Goal: Task Accomplishment & Management: Manage account settings

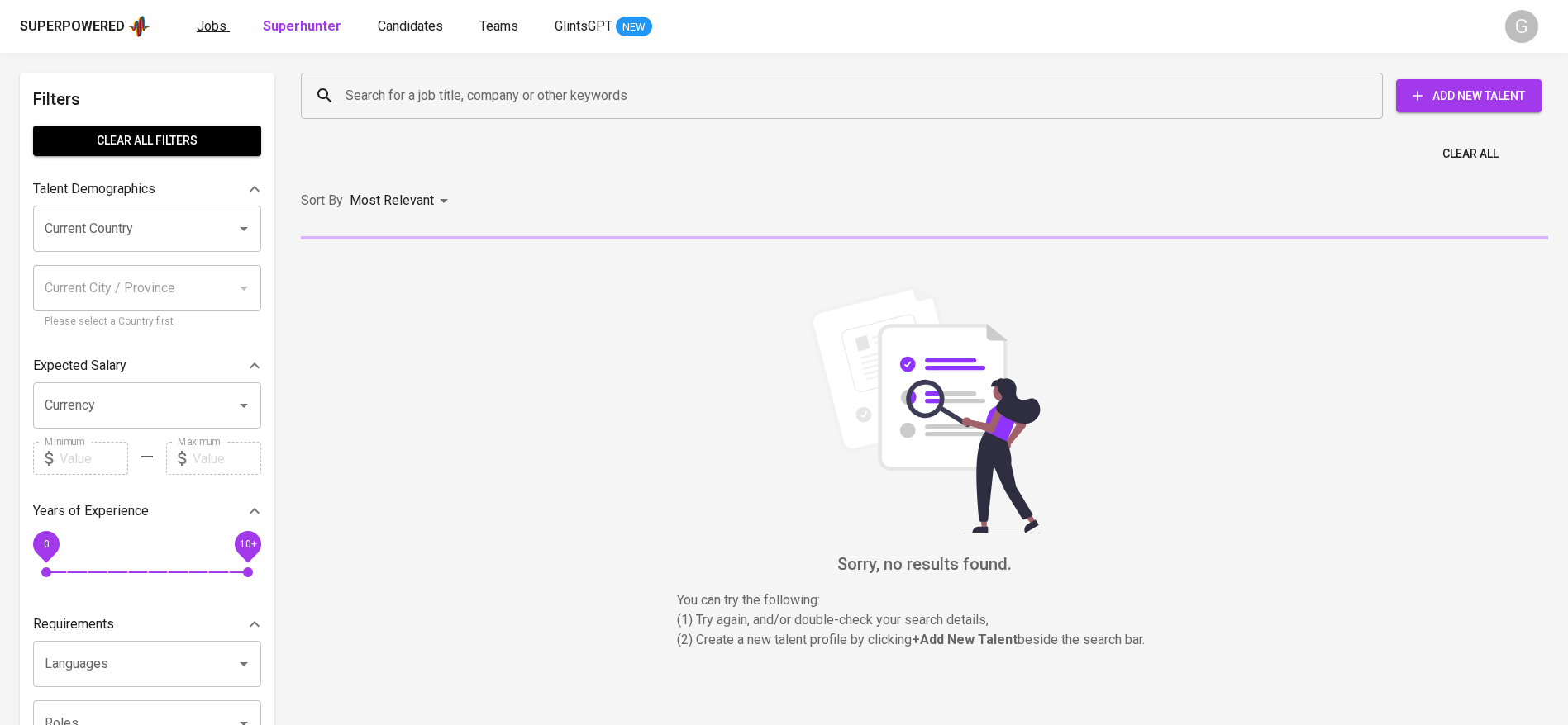
click at [209, 22] on span "Jobs" at bounding box center [212, 26] width 30 height 16
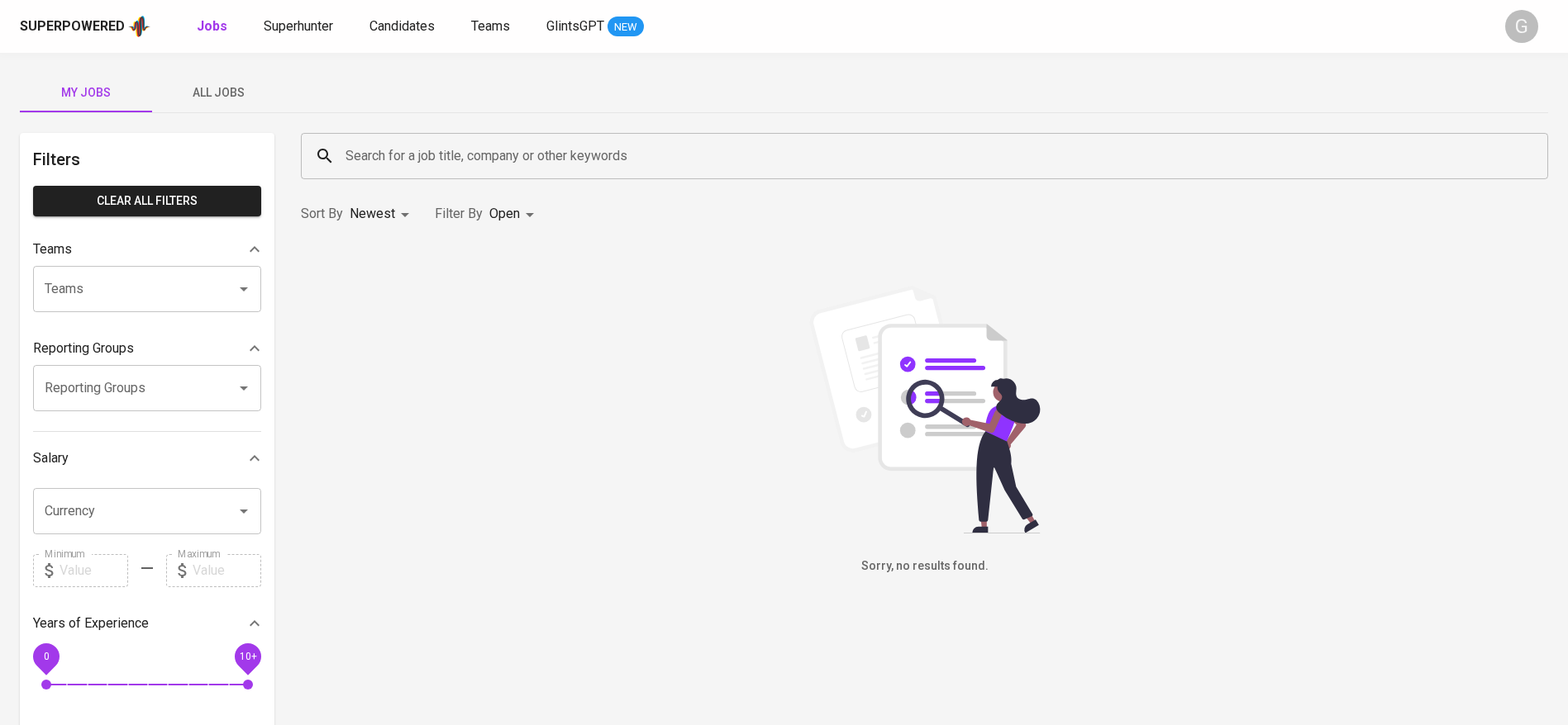
click at [224, 101] on span "All Jobs" at bounding box center [217, 93] width 112 height 20
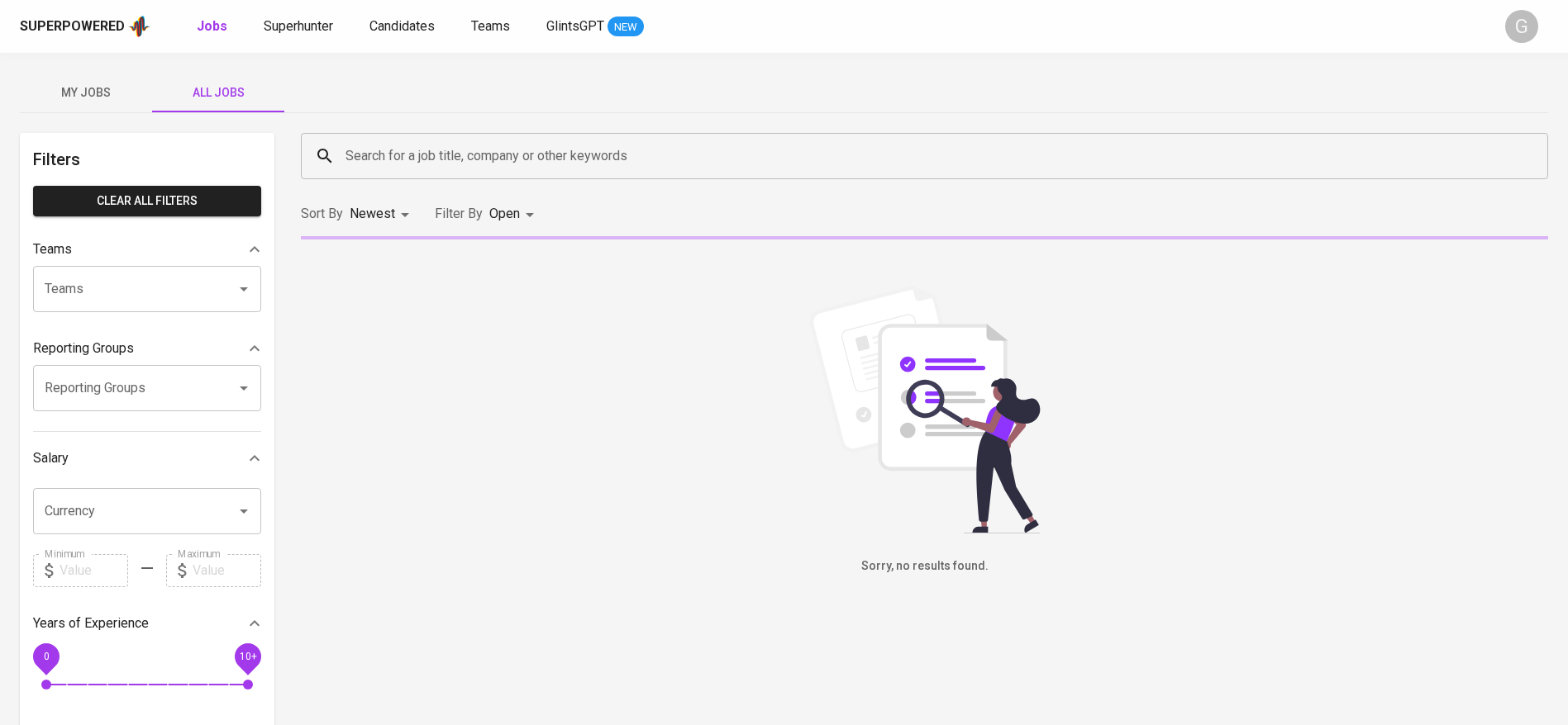
click at [379, 154] on input "Search for a job title, company or other keywords" at bounding box center [928, 156] width 1175 height 32
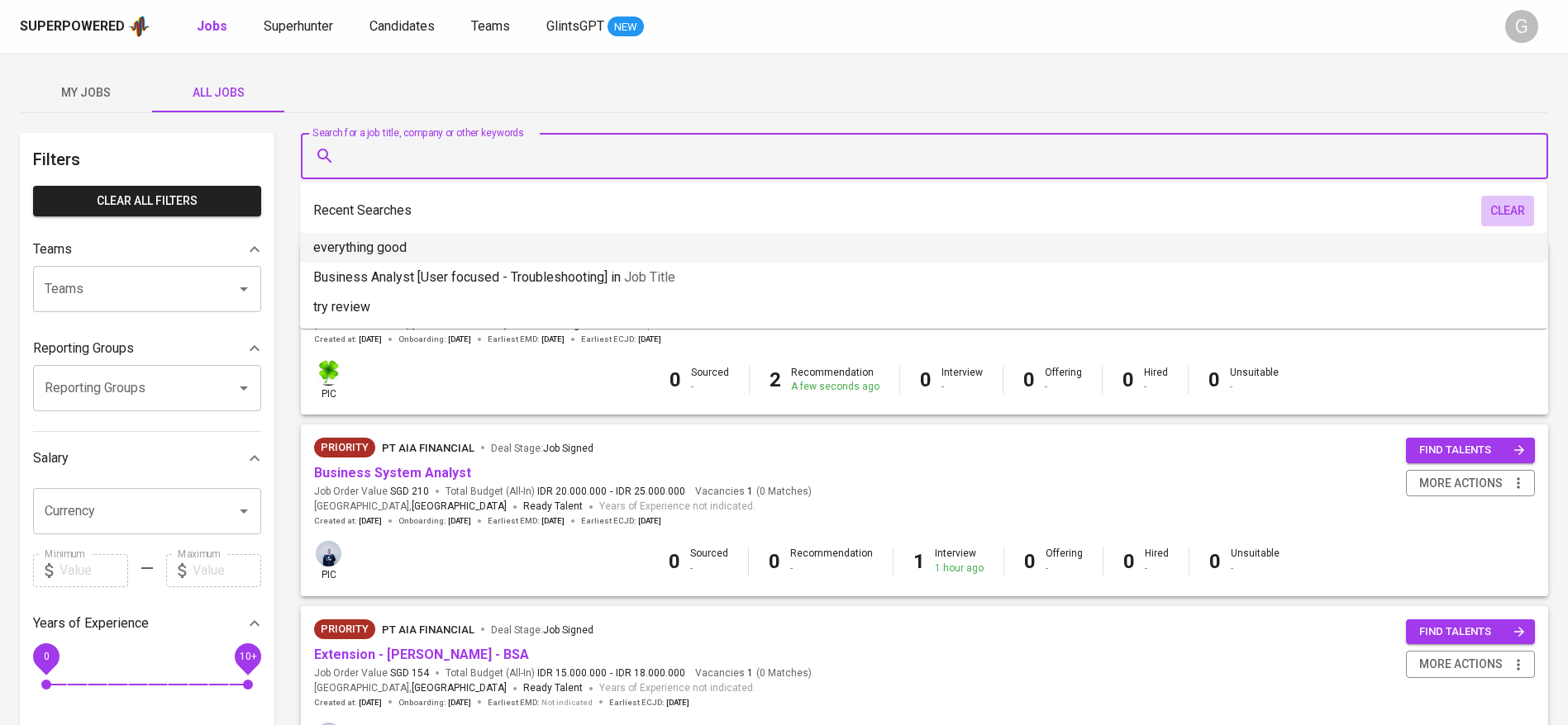
click at [1509, 201] on span "clear" at bounding box center [1507, 210] width 40 height 20
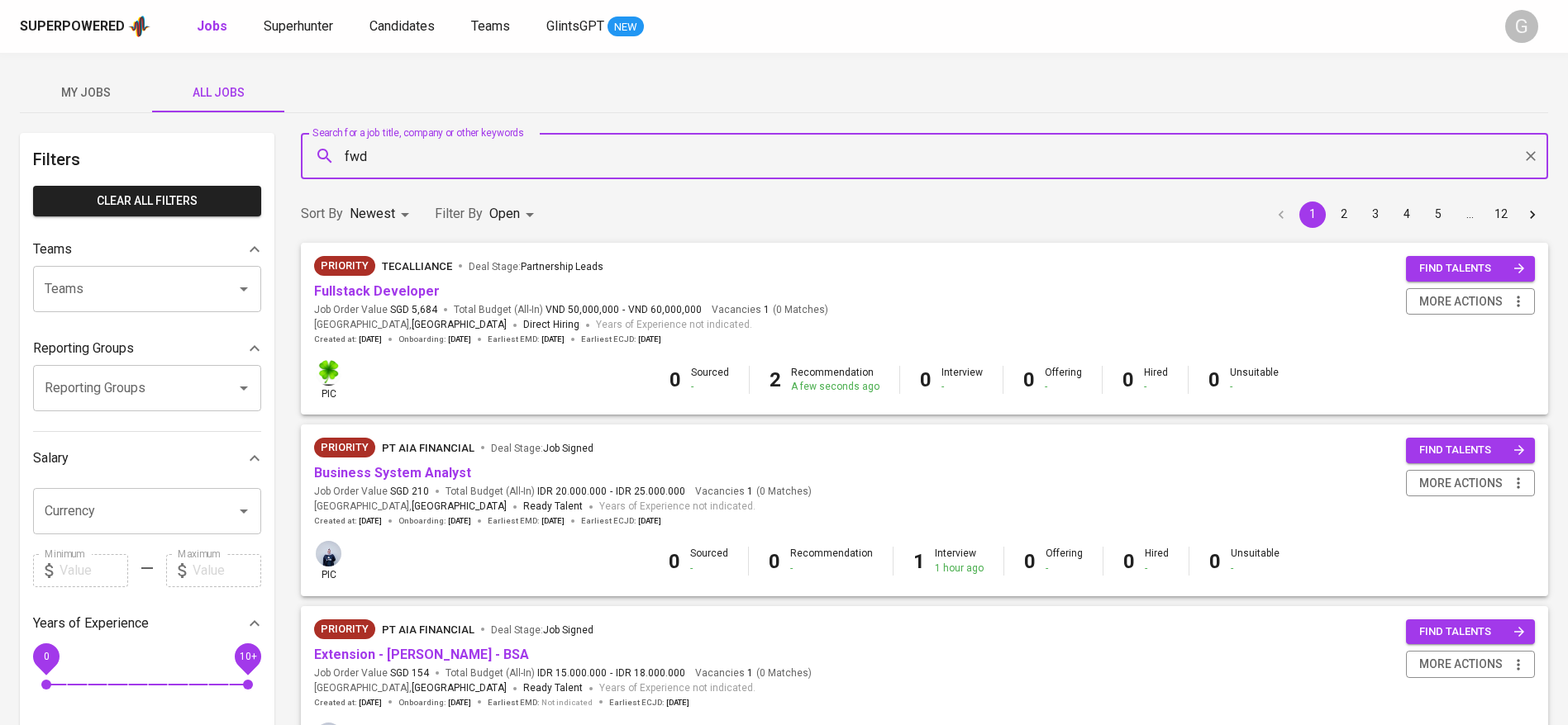
type input "fwd"
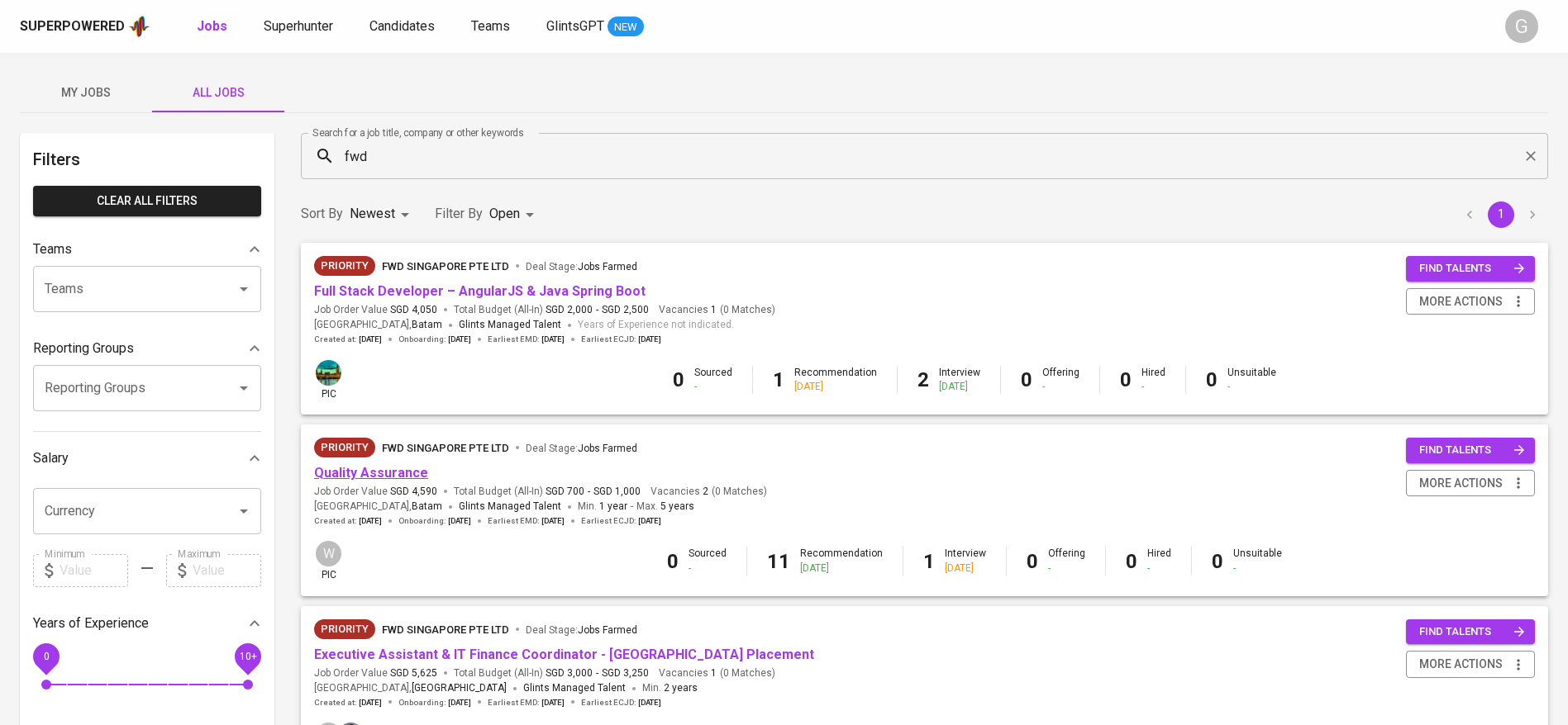
click at [388, 480] on link "Quality Assurance" at bounding box center [371, 473] width 114 height 16
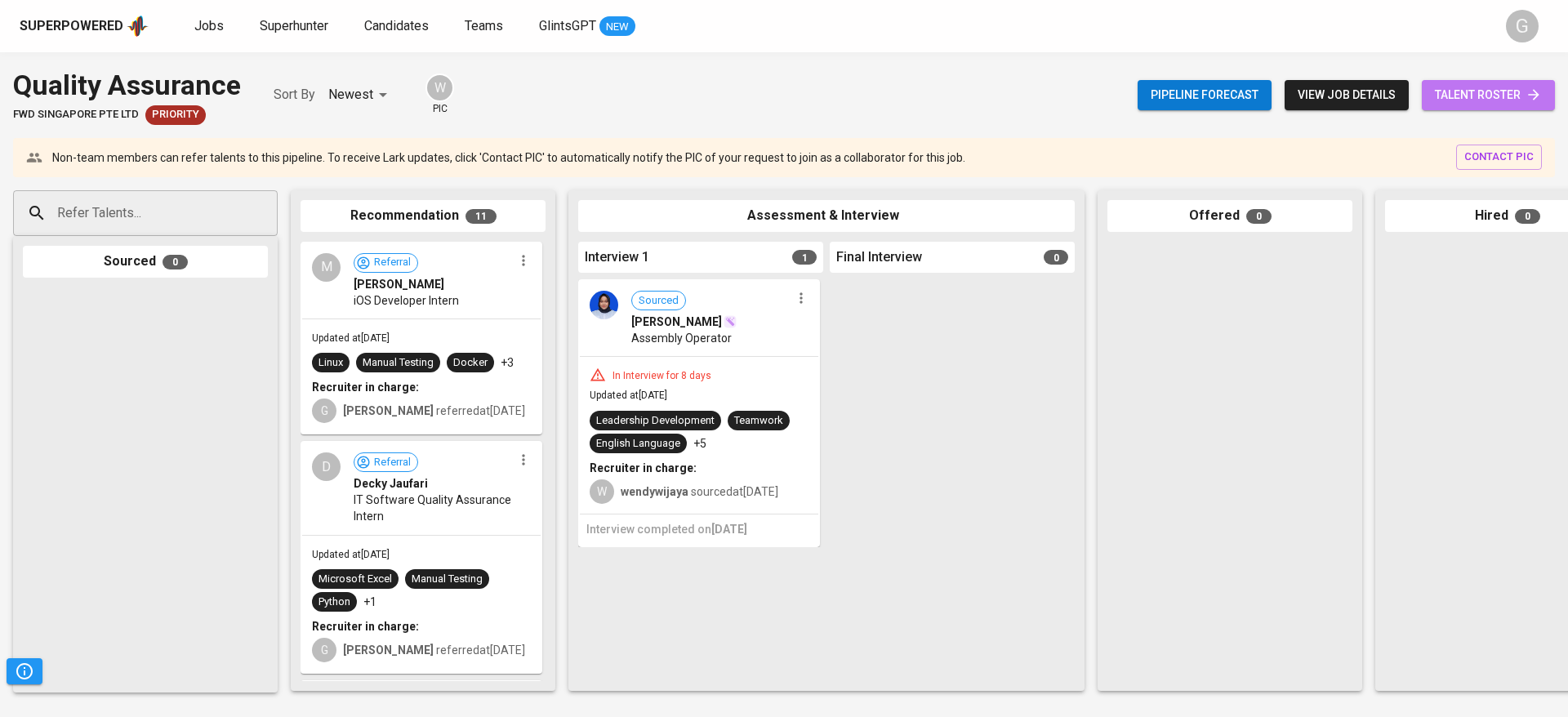
click at [1491, 99] on span "talent roster" at bounding box center [1489, 94] width 107 height 20
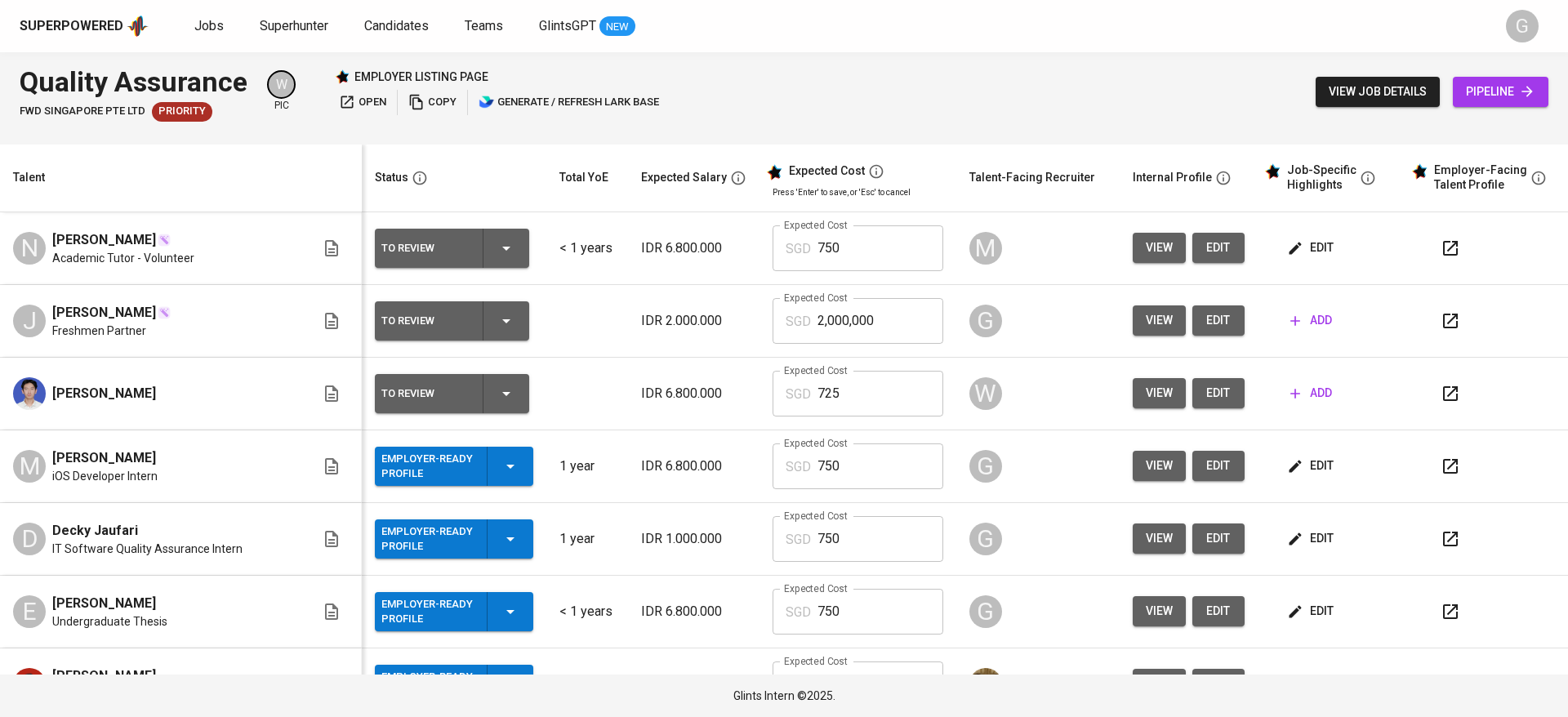
click at [1013, 121] on div "Quality Assurance FWD Singapore Pte Ltd Priority W pic employer listing page op…" at bounding box center [784, 92] width 1568 height 79
click at [285, 29] on span "Superhunter" at bounding box center [294, 26] width 69 height 16
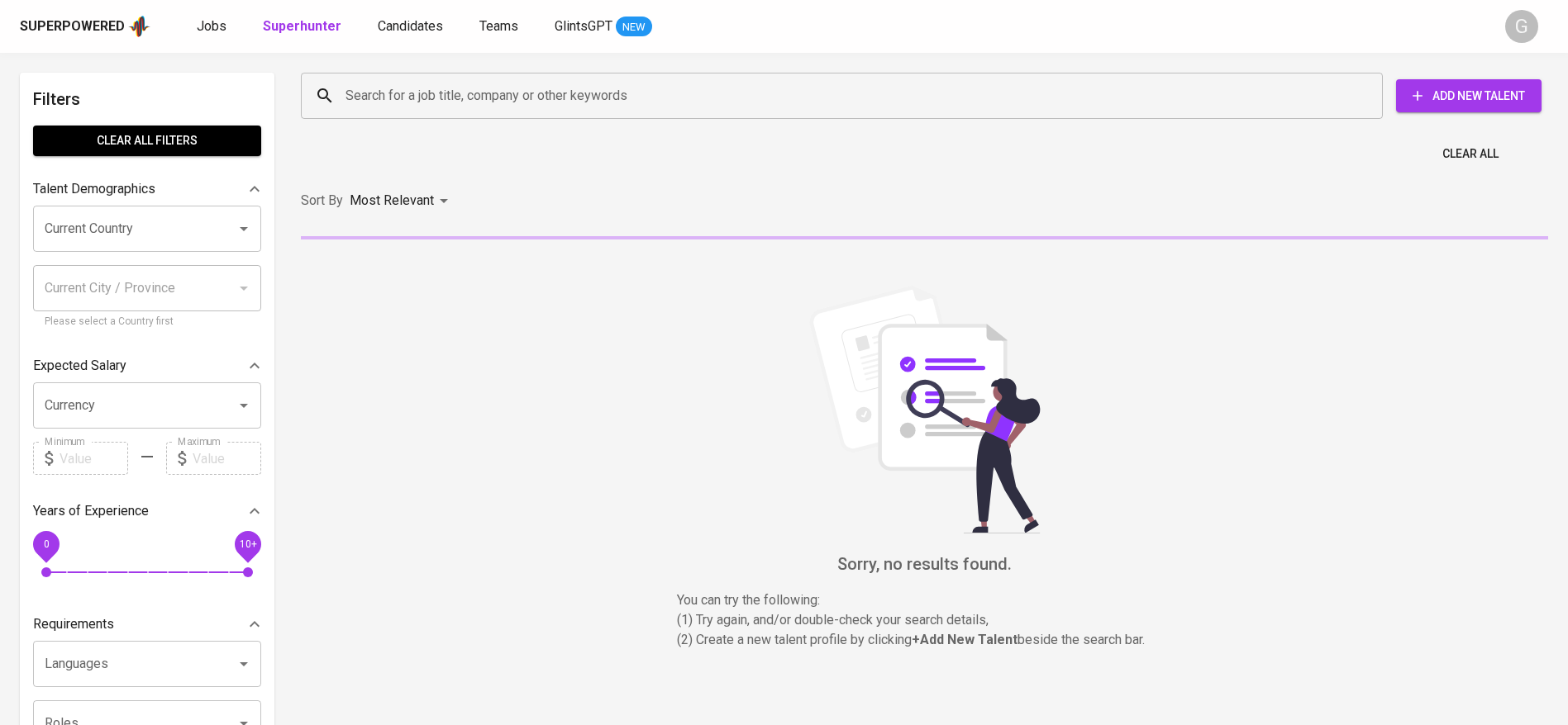
drag, startPoint x: 520, startPoint y: 71, endPoint x: 526, endPoint y: 83, distance: 13.4
click at [526, 83] on div "Search for a job title, company or other keywords Search for a job title, compa…" at bounding box center [921, 96] width 1247 height 53
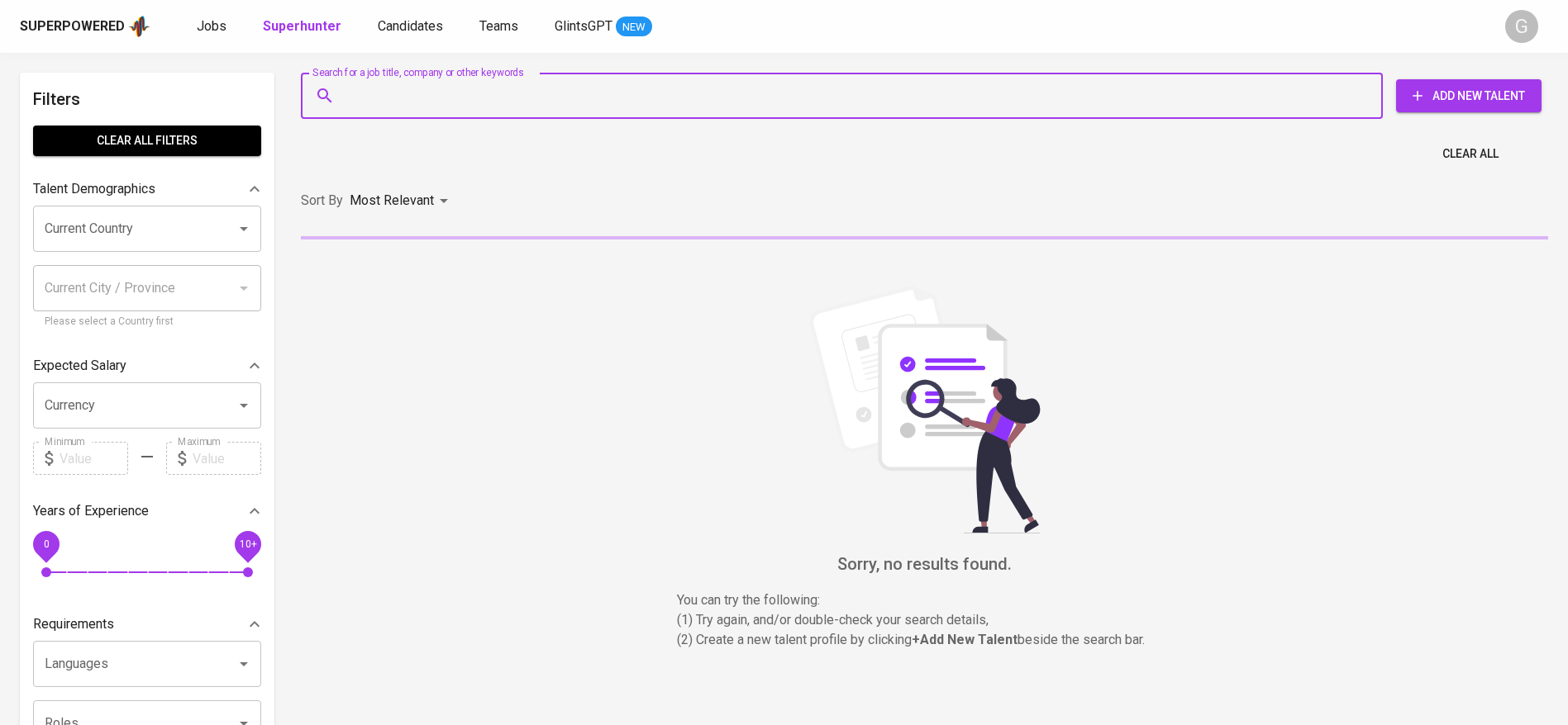
click at [526, 83] on input "Search for a job title, company or other keywords" at bounding box center [845, 96] width 1009 height 32
paste input "iqbalaprs8@gmail.com"
type input "iqbalaprs8@gmail.com"
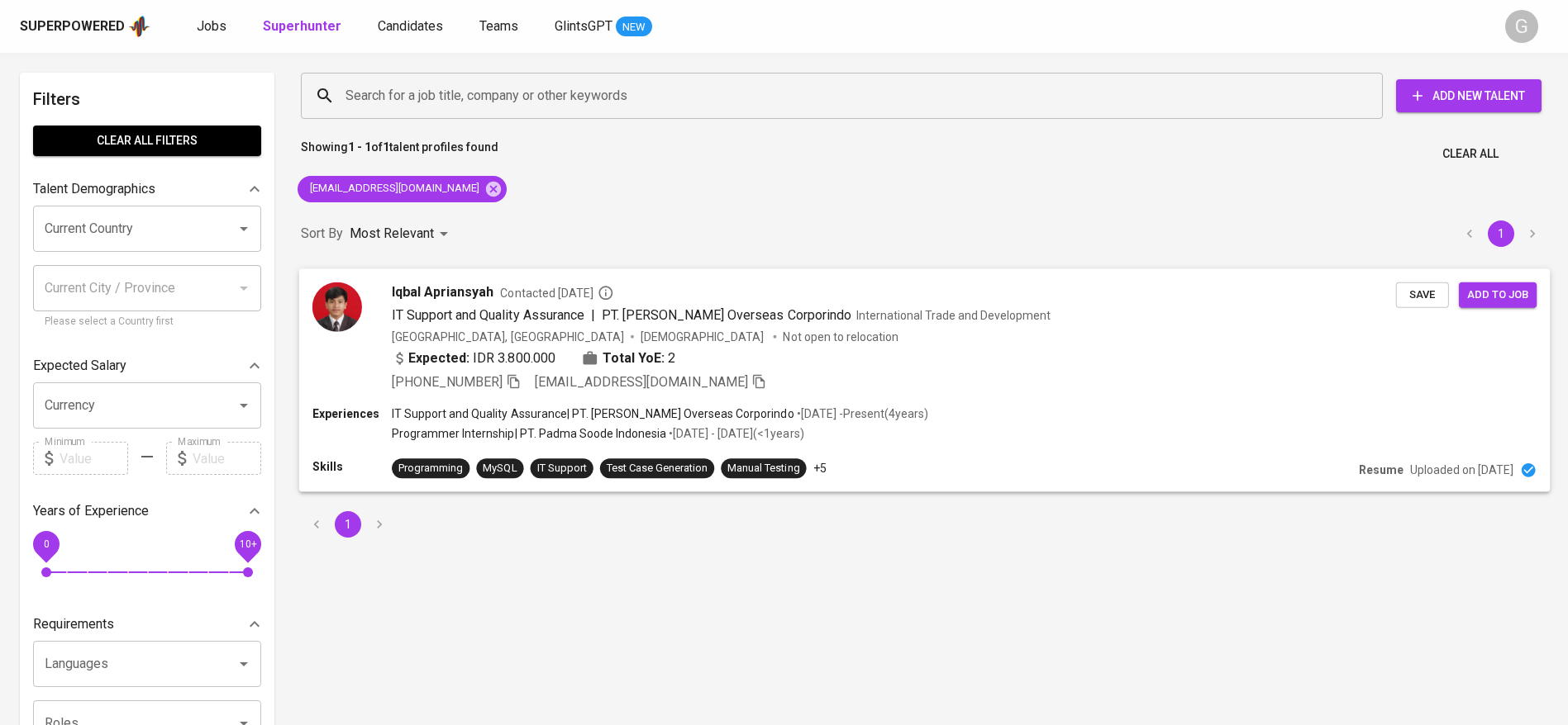
click at [877, 361] on div "Expected: IDR 3.800.000 Total YoE: 2" at bounding box center [893, 359] width 1004 height 24
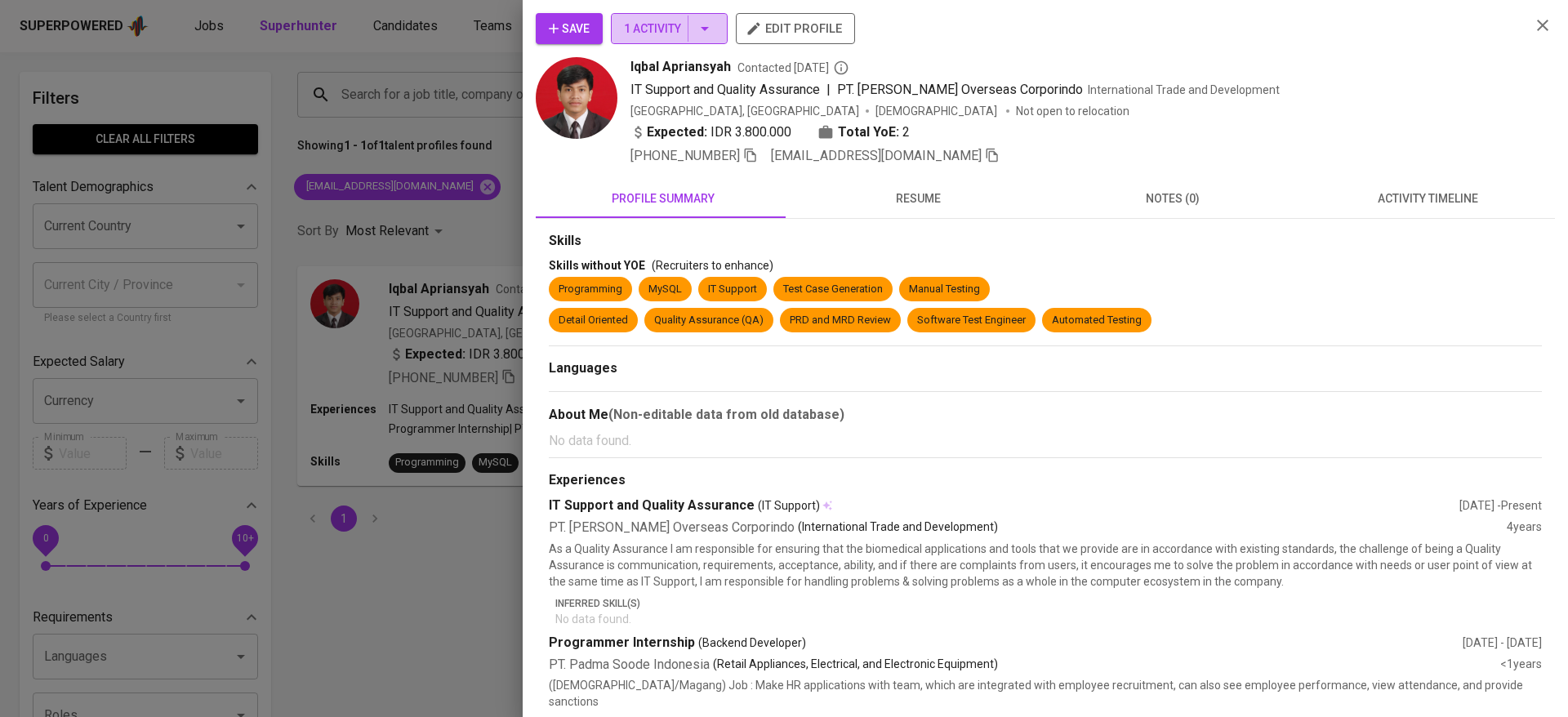
click at [677, 27] on span "1 Activity" at bounding box center [670, 29] width 91 height 20
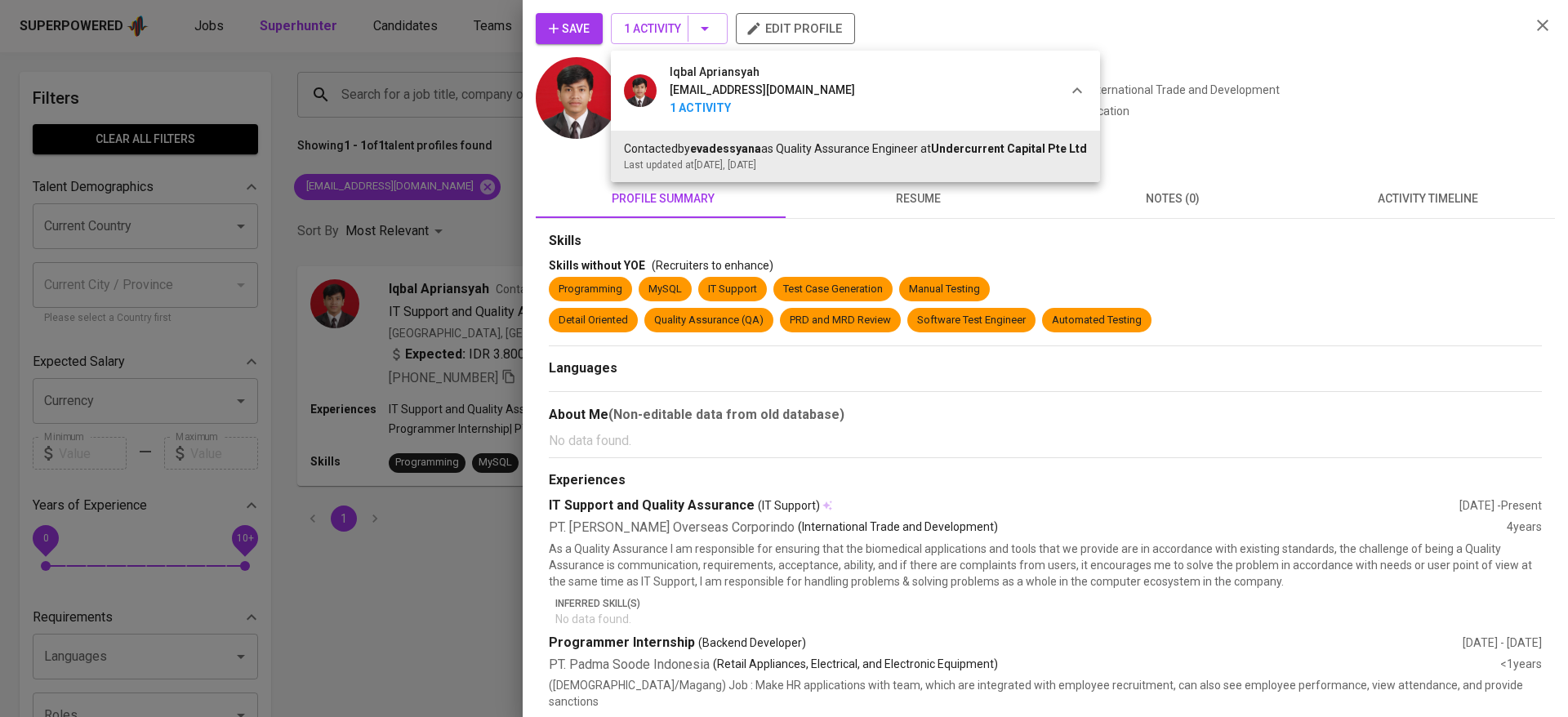
click at [595, 232] on div at bounding box center [784, 358] width 1568 height 717
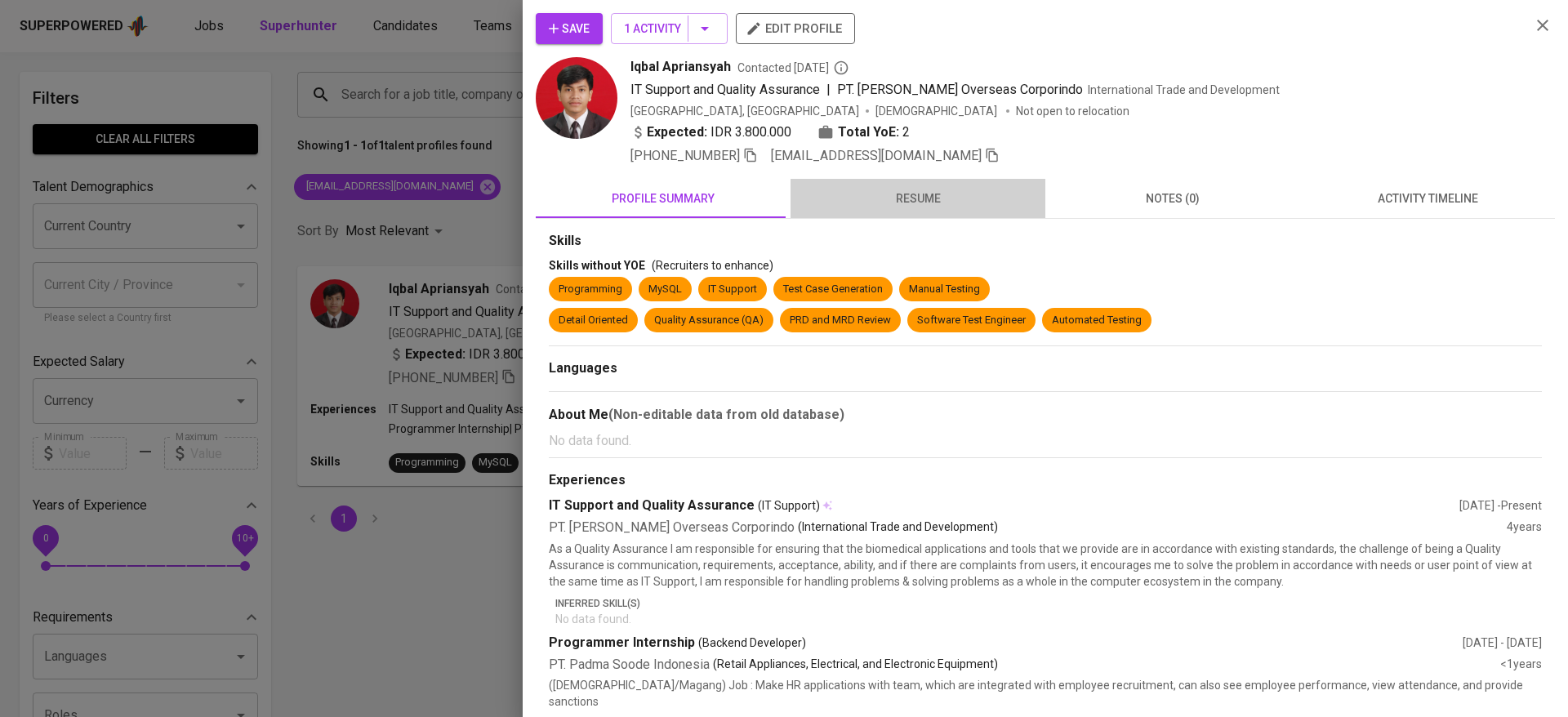
click at [914, 203] on span "resume" at bounding box center [918, 198] width 235 height 20
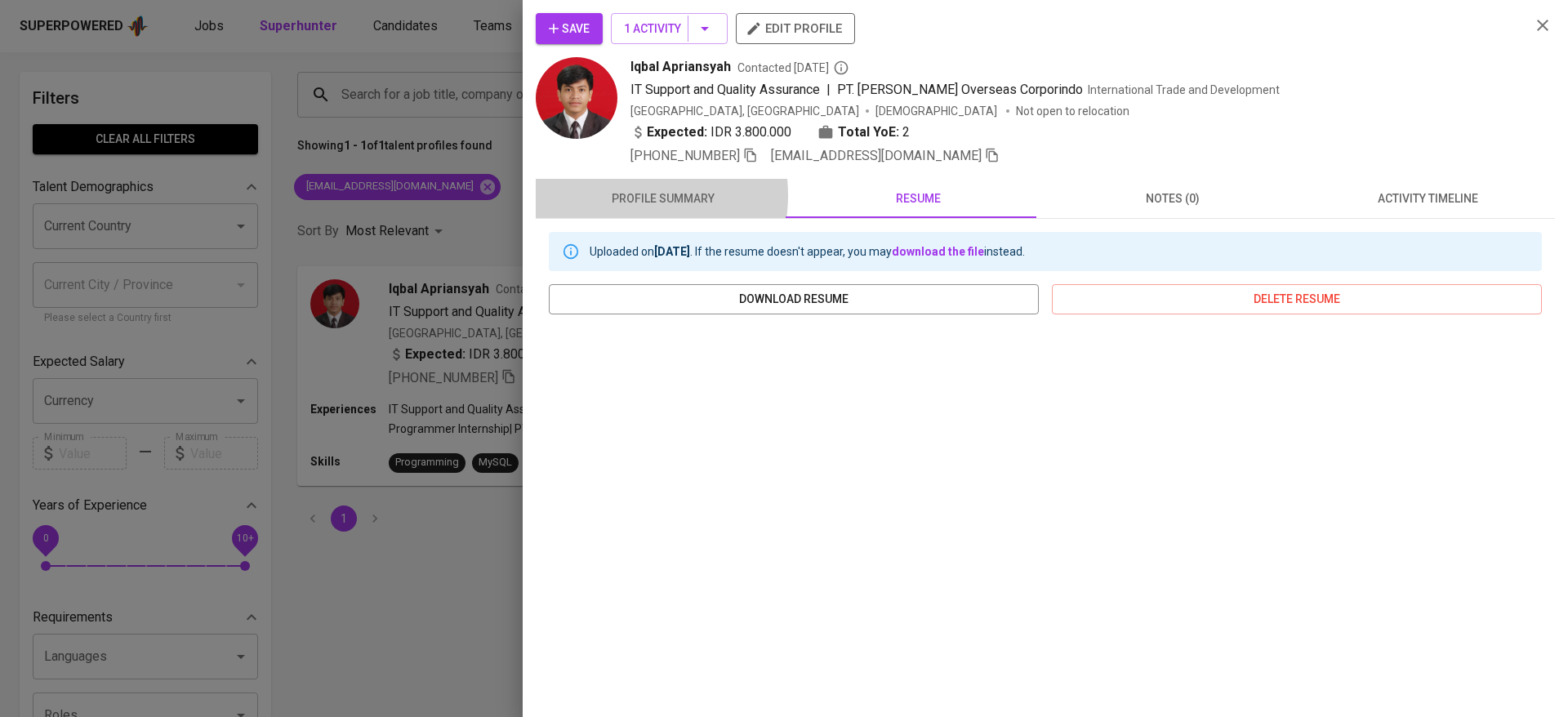
click at [625, 196] on span "profile summary" at bounding box center [663, 198] width 235 height 20
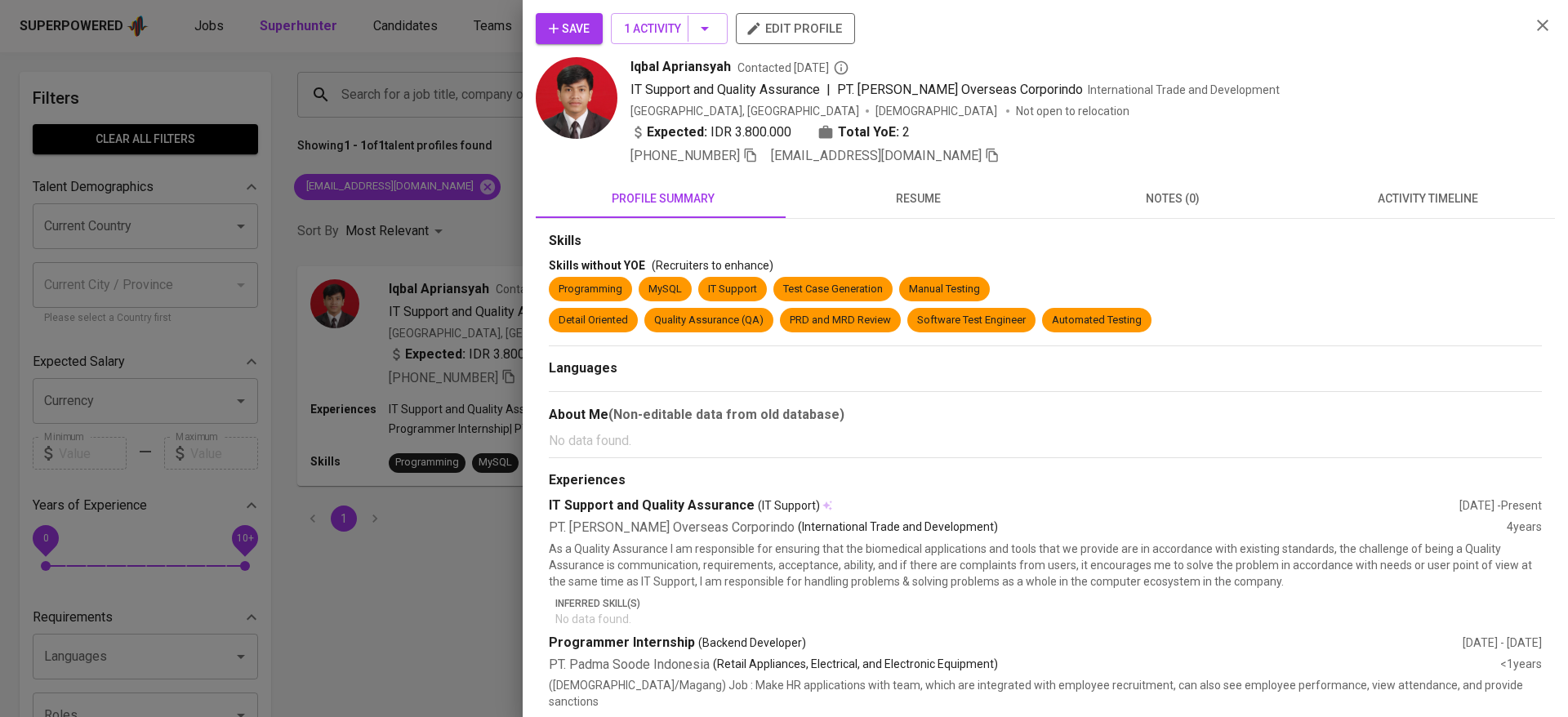
click at [459, 186] on div at bounding box center [784, 358] width 1568 height 717
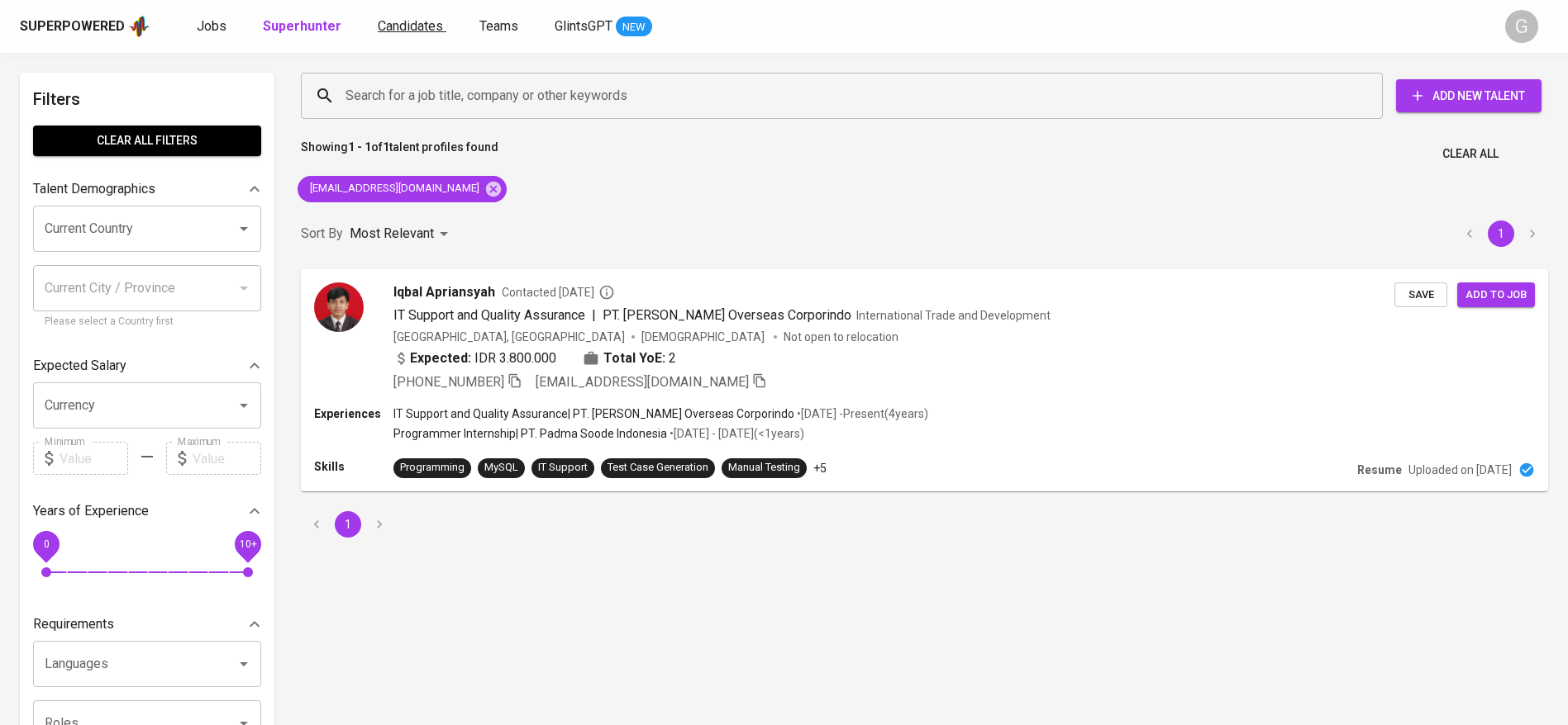
click at [402, 33] on span "Candidates" at bounding box center [411, 26] width 65 height 16
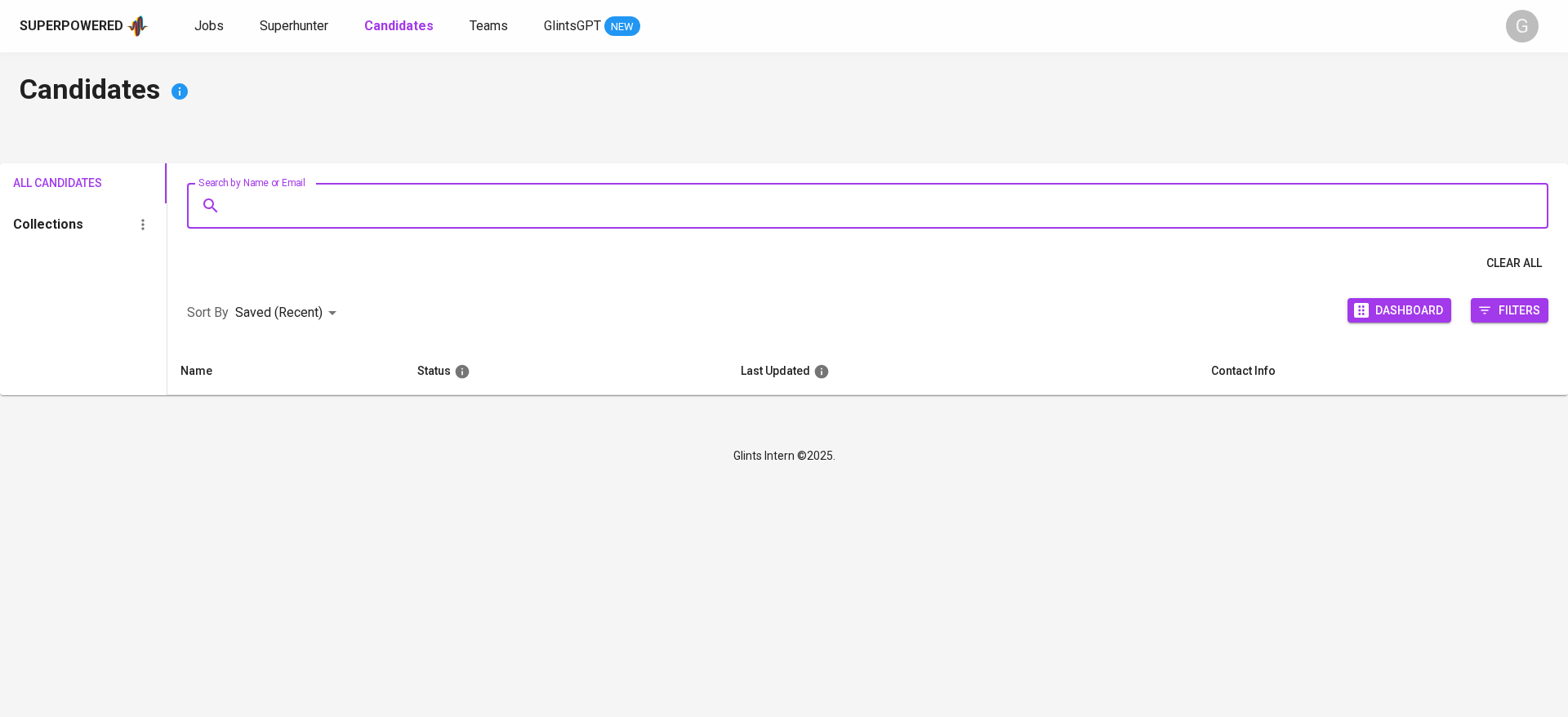
click at [495, 207] on input "Search by Name or Email" at bounding box center [871, 206] width 1289 height 31
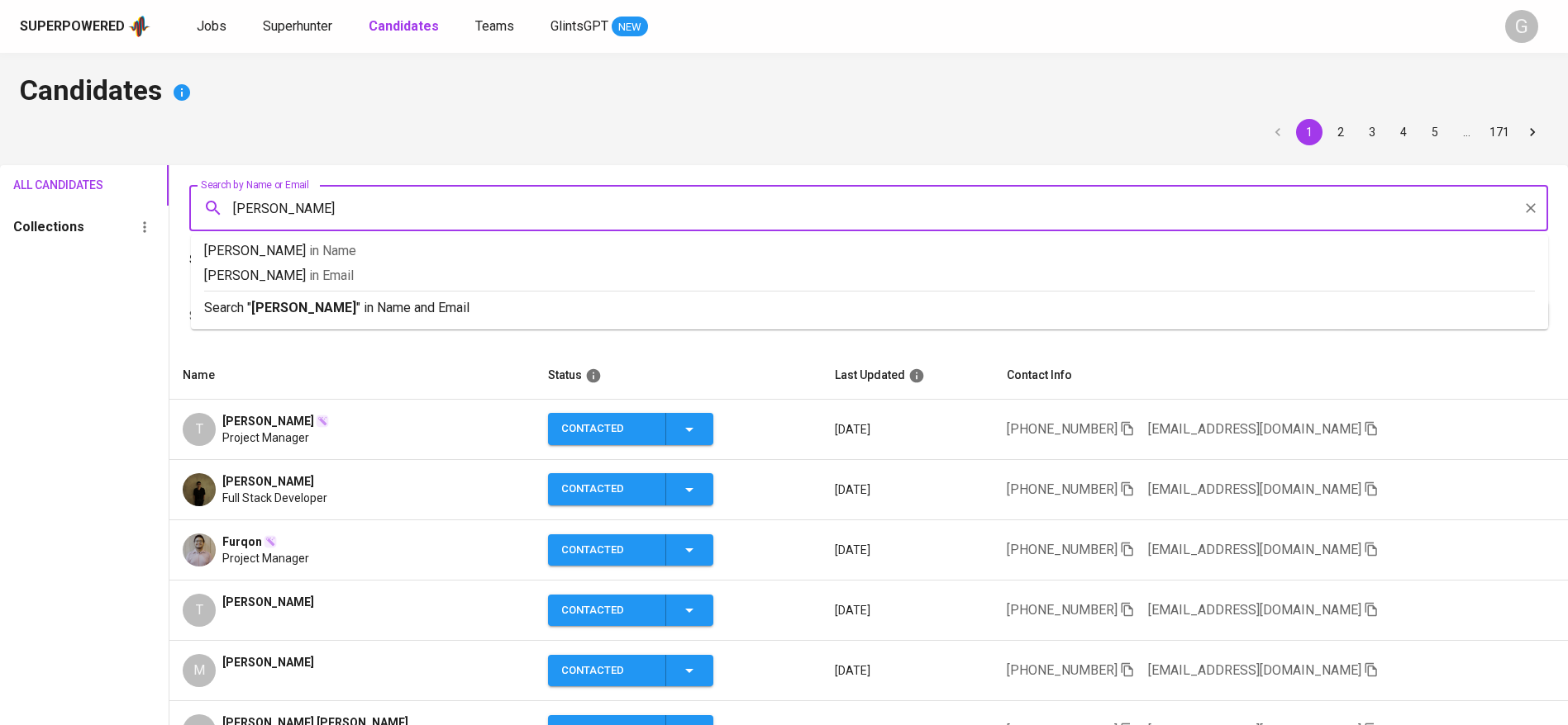
type input "josh hernett"
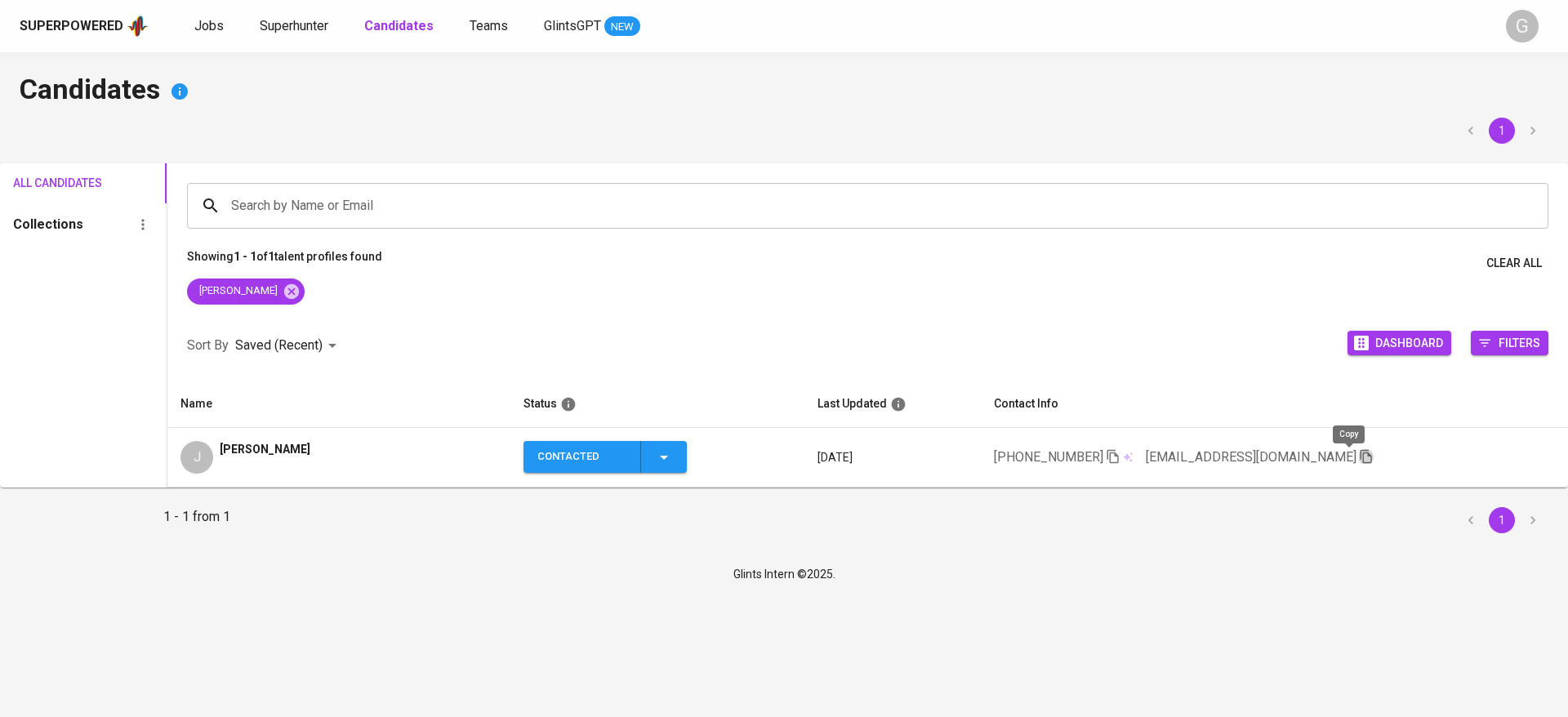
click at [1360, 454] on icon "button" at bounding box center [1365, 458] width 11 height 14
click at [285, 18] on span "Superhunter" at bounding box center [294, 26] width 69 height 16
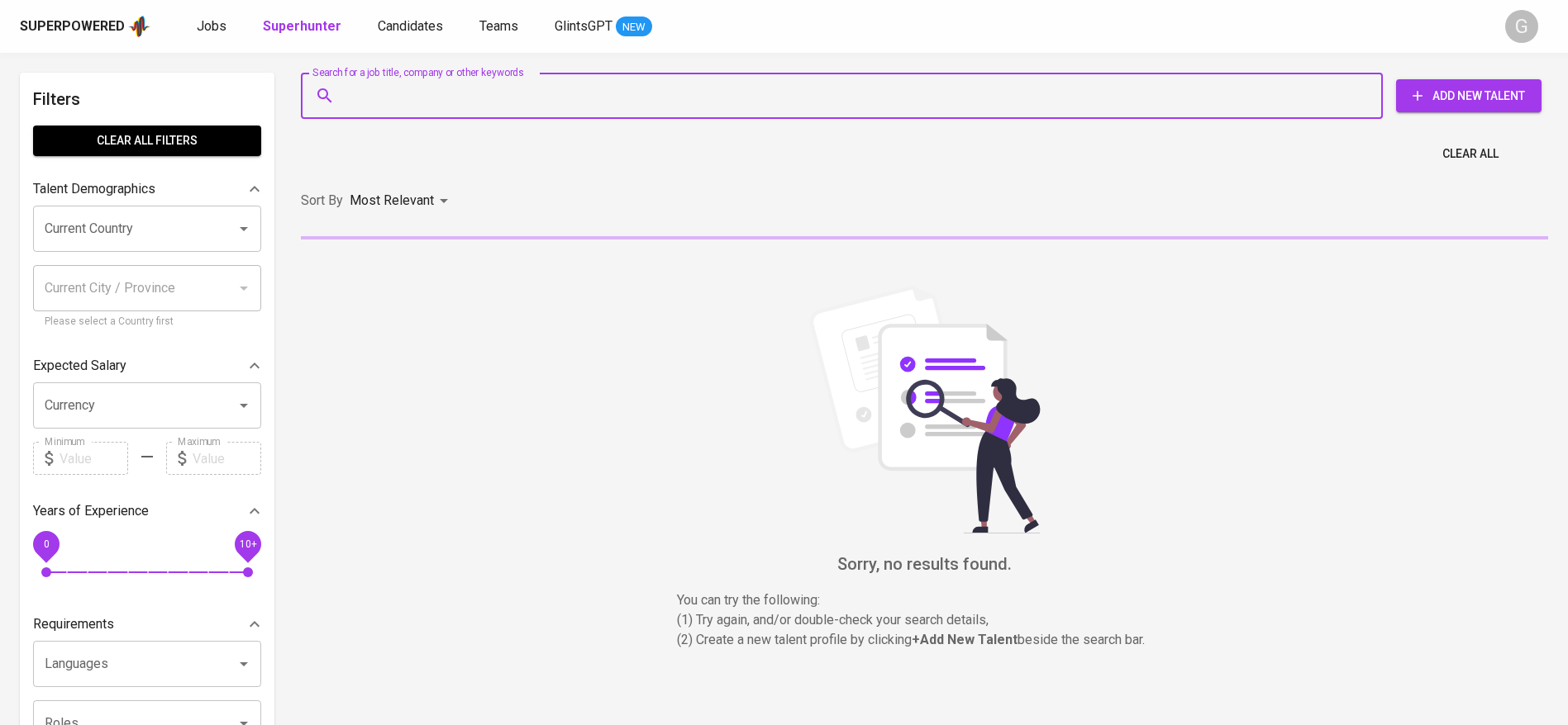
click at [381, 109] on input "Search for a job title, company or other keywords" at bounding box center [845, 96] width 1009 height 32
paste input "fairuz.ikbar.w@gmail.com"
type input "fairuz.ikbar.w@gmail.com"
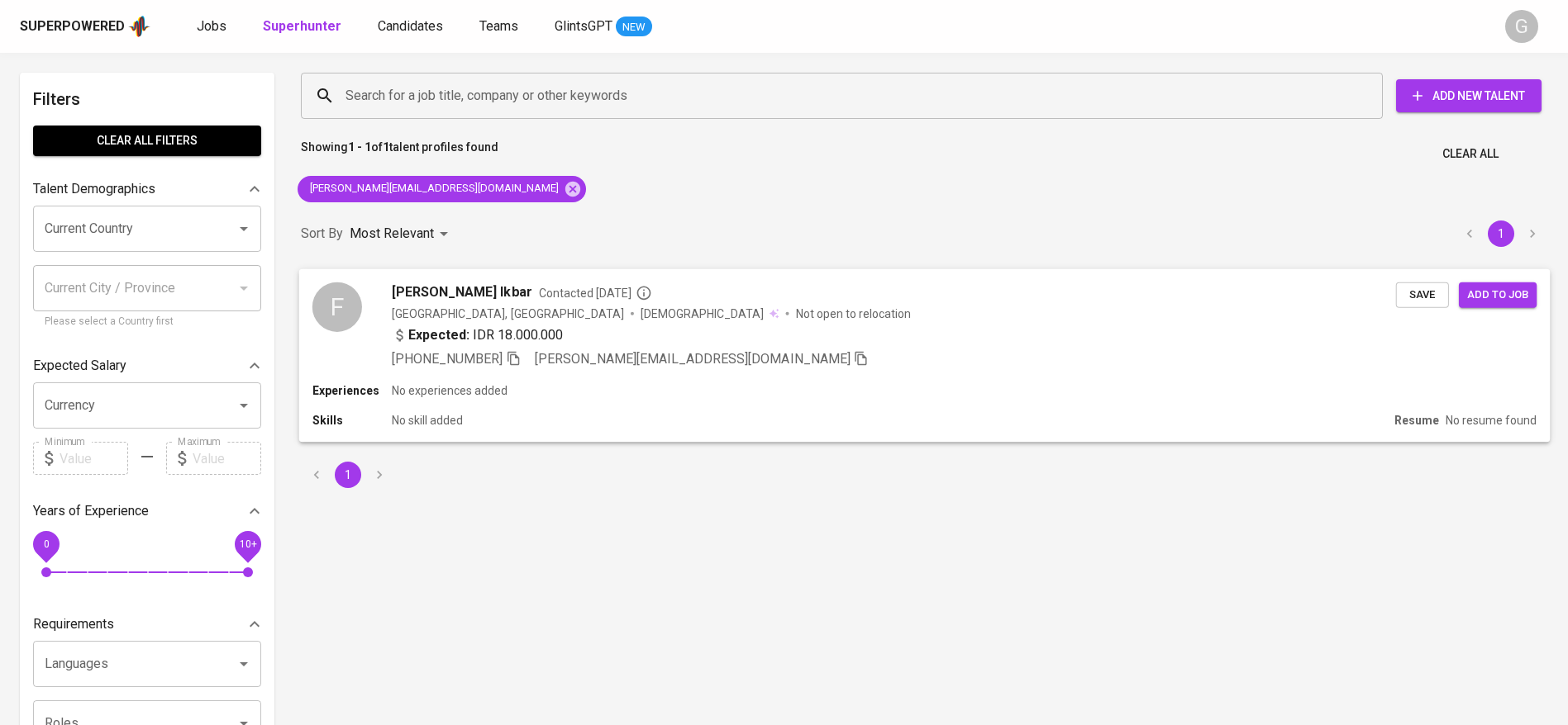
click at [920, 358] on div "+62 899-4513-514 fairuz.ikbar.w@gmail.com" at bounding box center [893, 359] width 1004 height 19
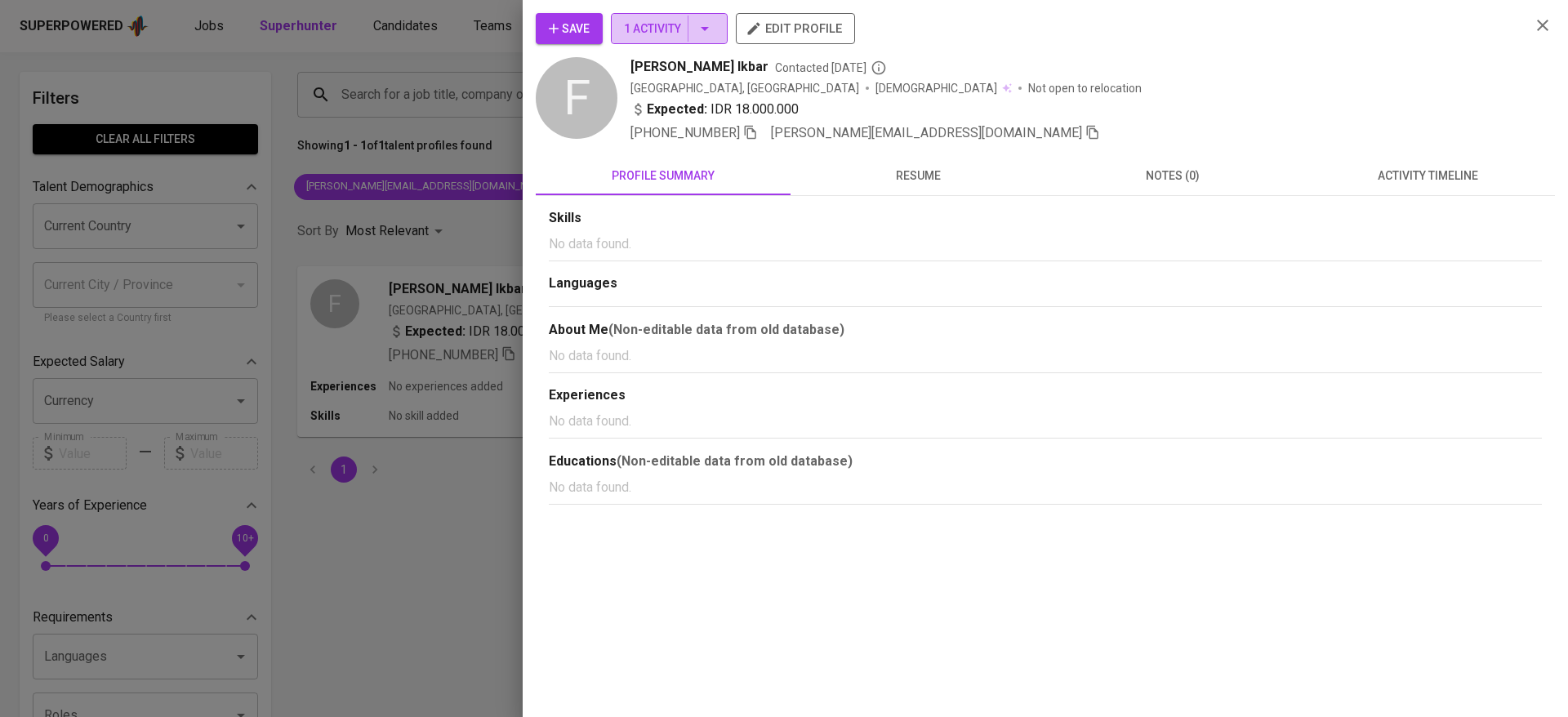
click at [629, 25] on span "1 Activity" at bounding box center [670, 29] width 91 height 20
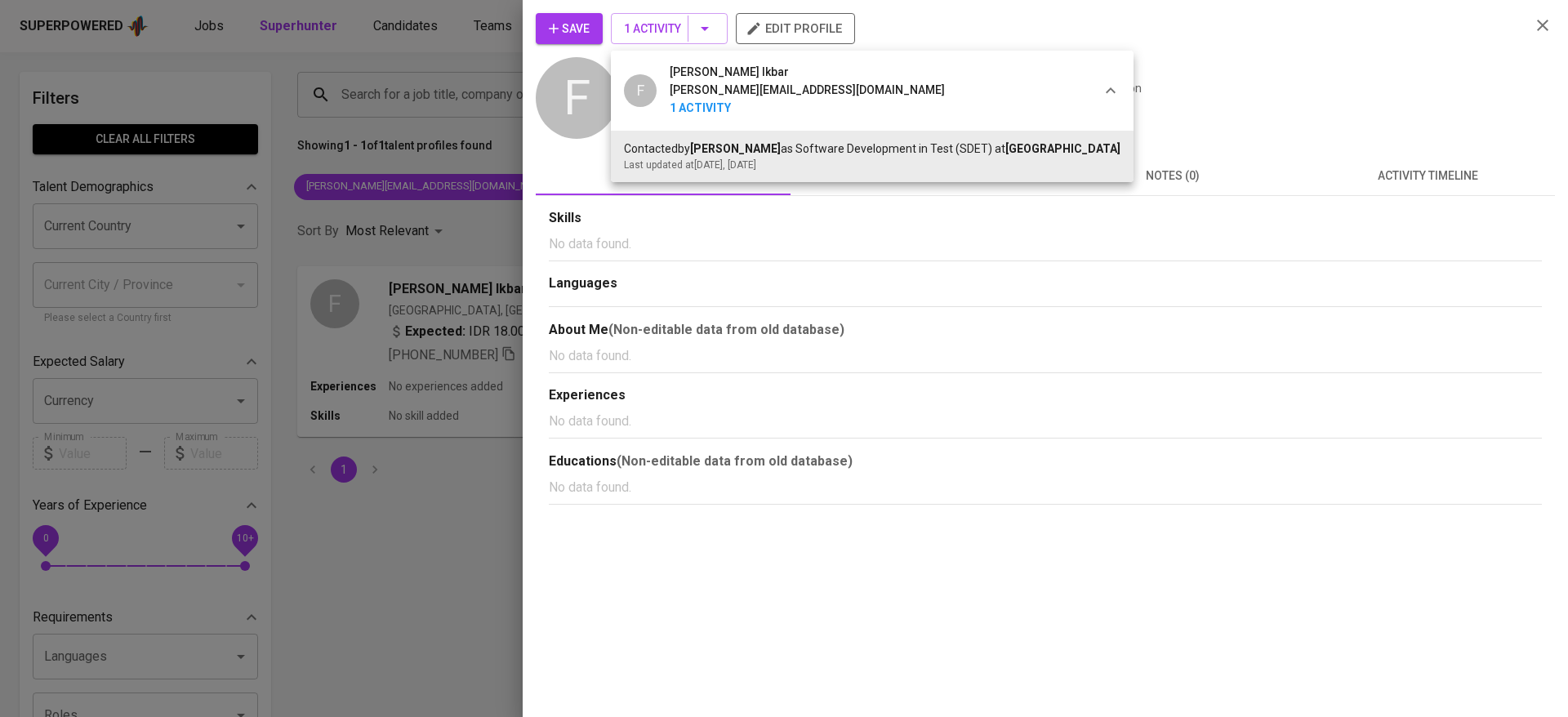
click at [445, 497] on div at bounding box center [784, 358] width 1568 height 717
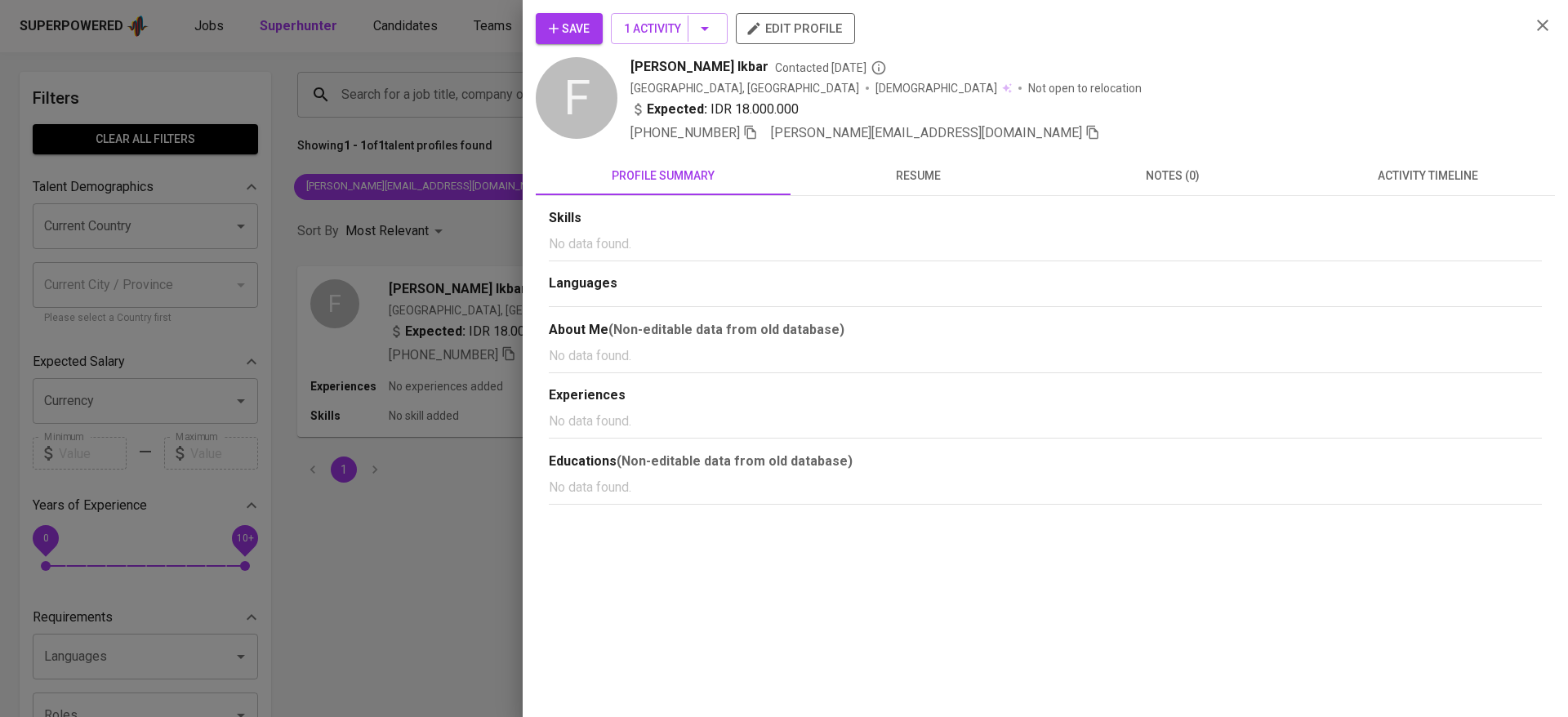
click at [445, 497] on div at bounding box center [784, 358] width 1568 height 717
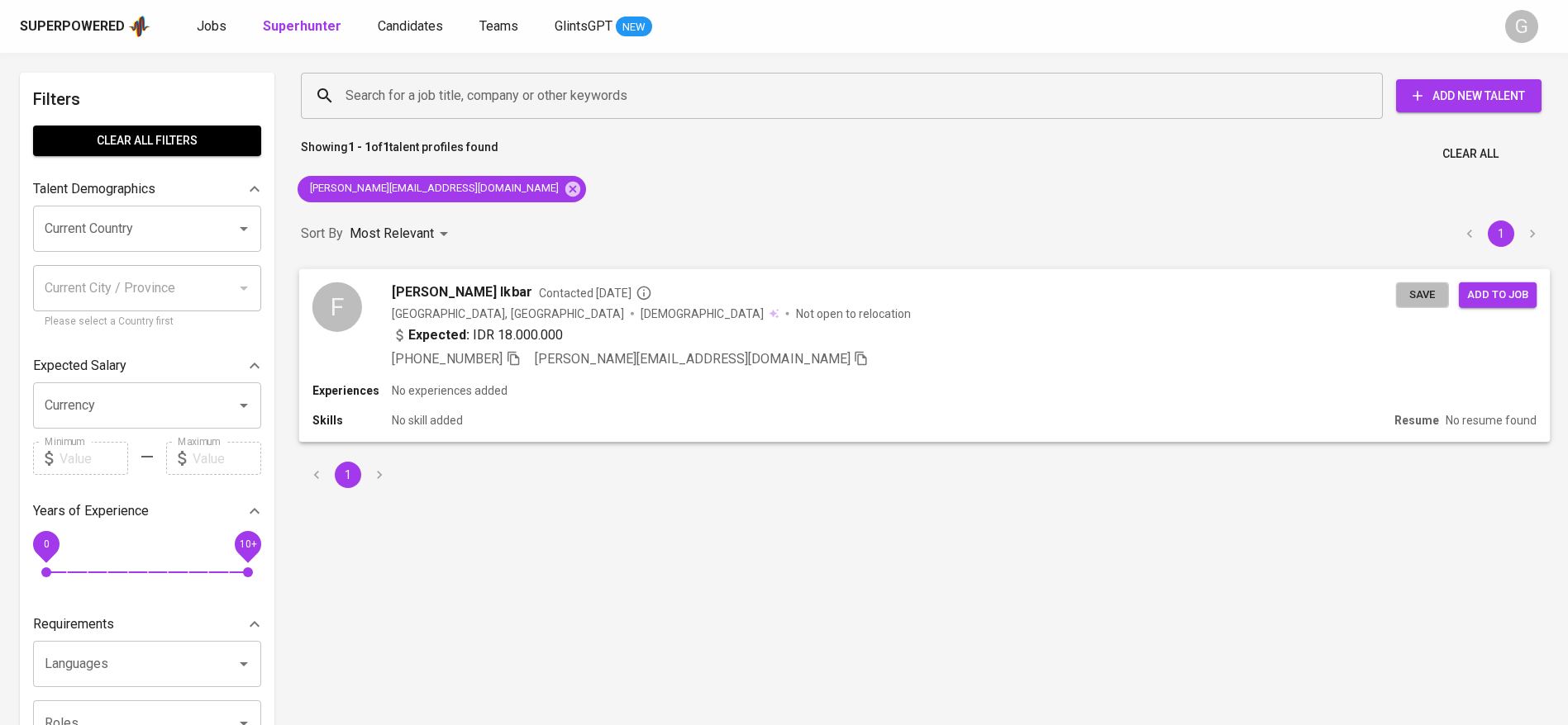
click at [1426, 292] on span "Save" at bounding box center [1422, 295] width 36 height 19
click at [401, 34] on link "Candidates" at bounding box center [413, 26] width 69 height 20
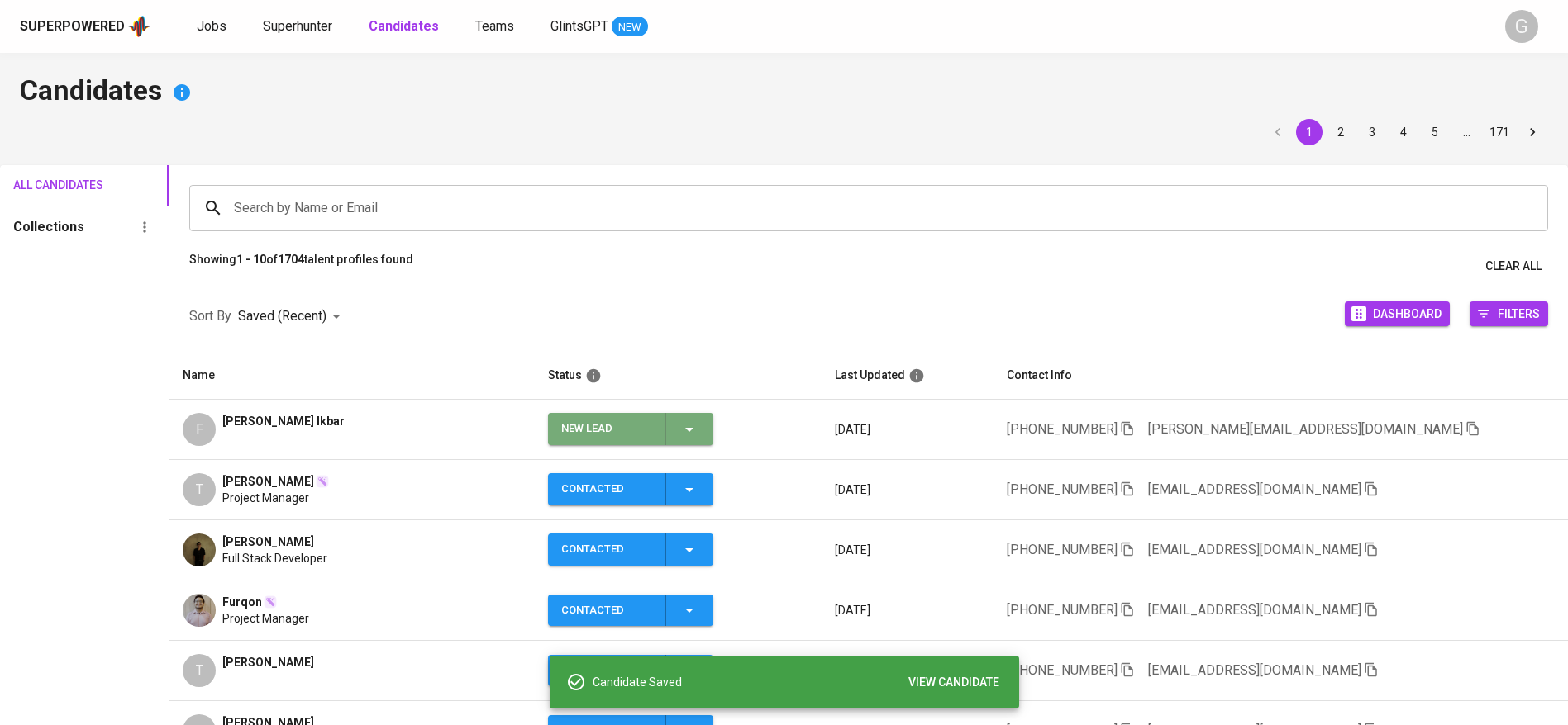
click at [662, 431] on div "New Lead" at bounding box center [630, 429] width 138 height 32
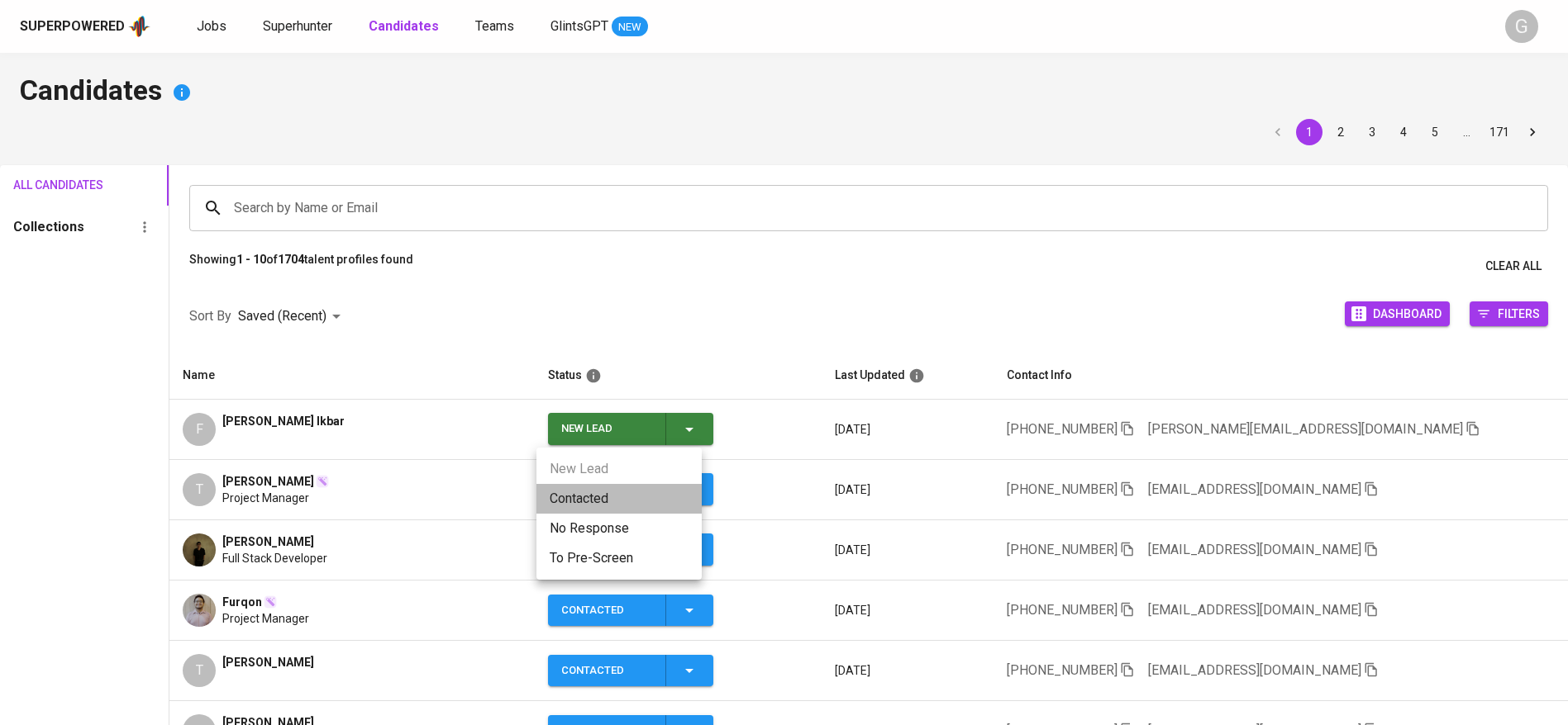
click at [648, 506] on li "Contacted" at bounding box center [618, 499] width 165 height 30
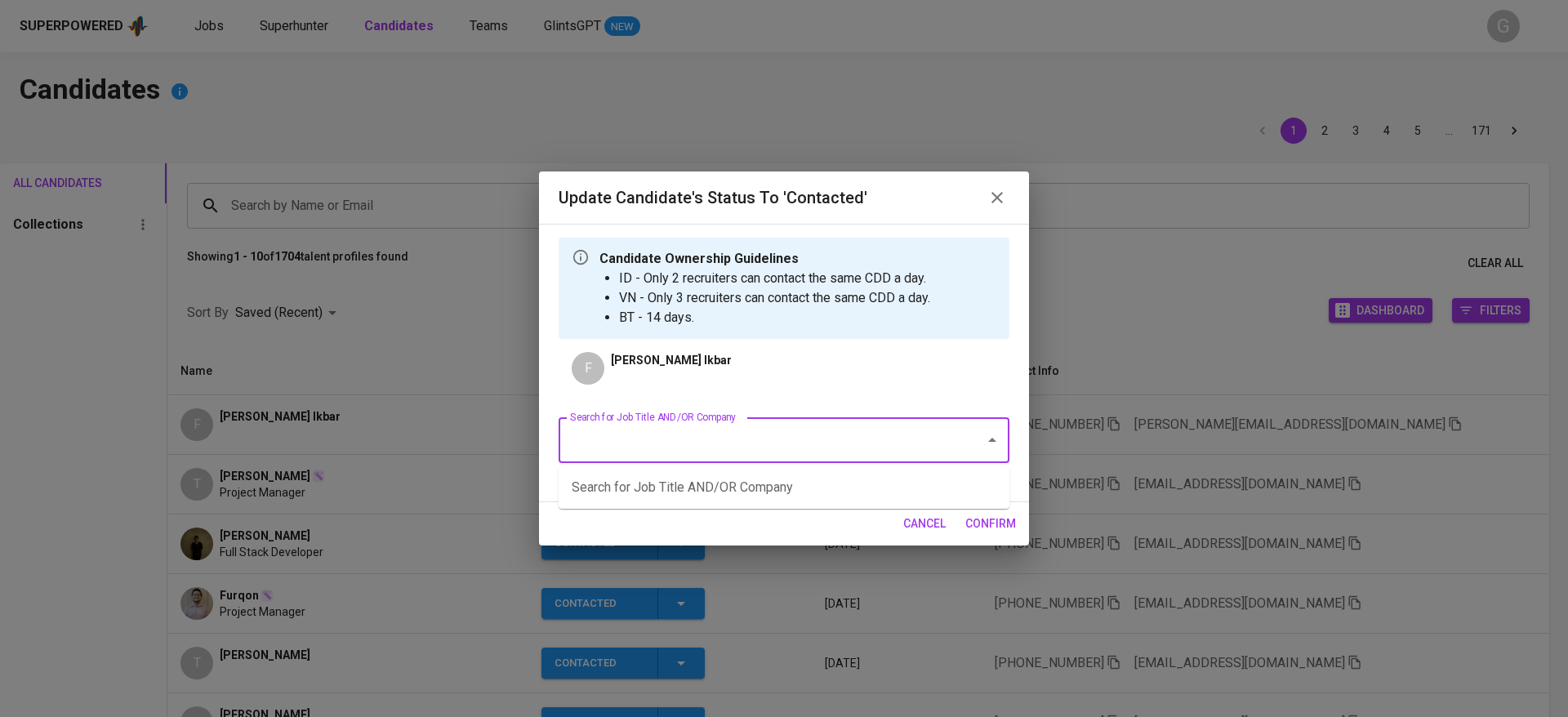
click at [764, 444] on input "Search for Job Title AND/OR Company" at bounding box center [760, 441] width 390 height 31
type input "fwd"
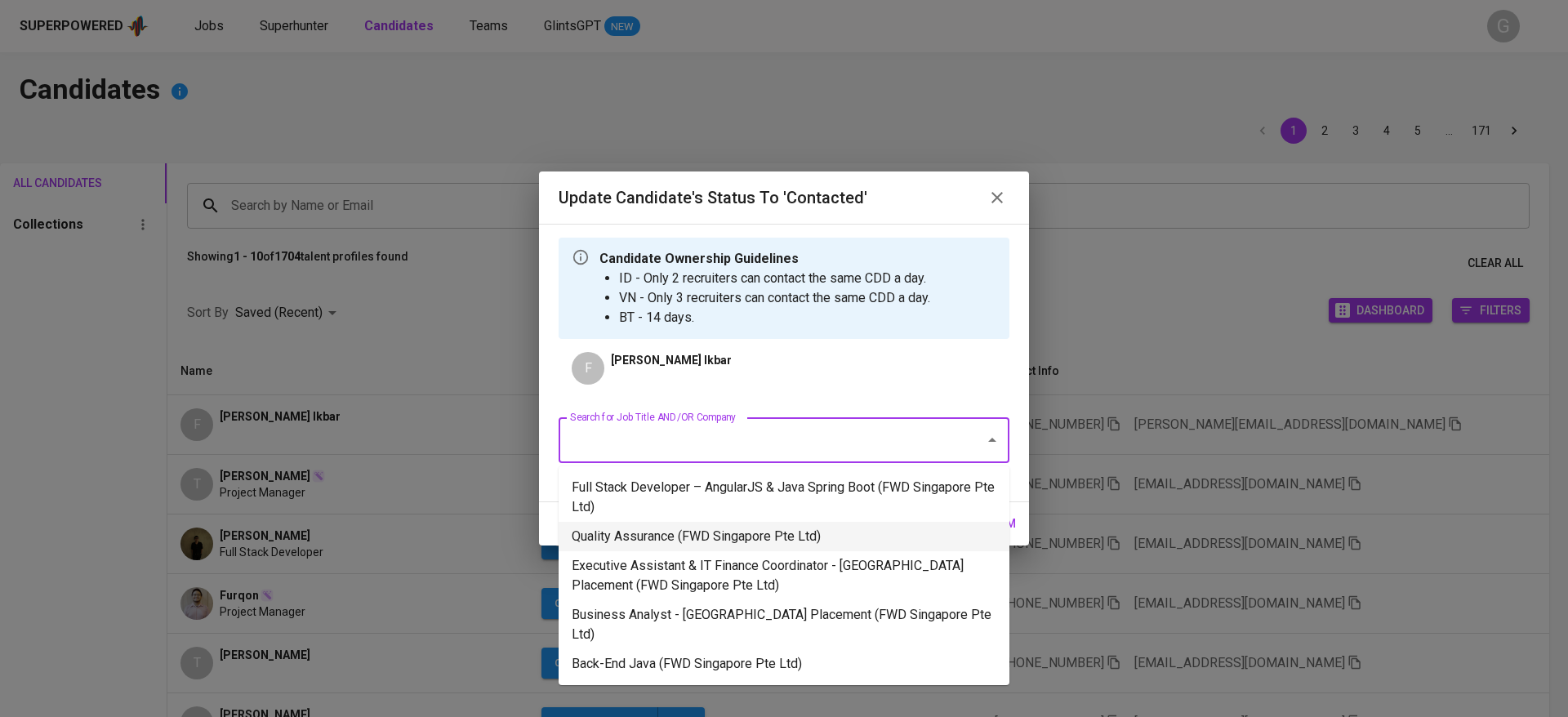
click at [709, 545] on li "Quality Assurance (FWD Singapore Pte Ltd)" at bounding box center [784, 537] width 450 height 30
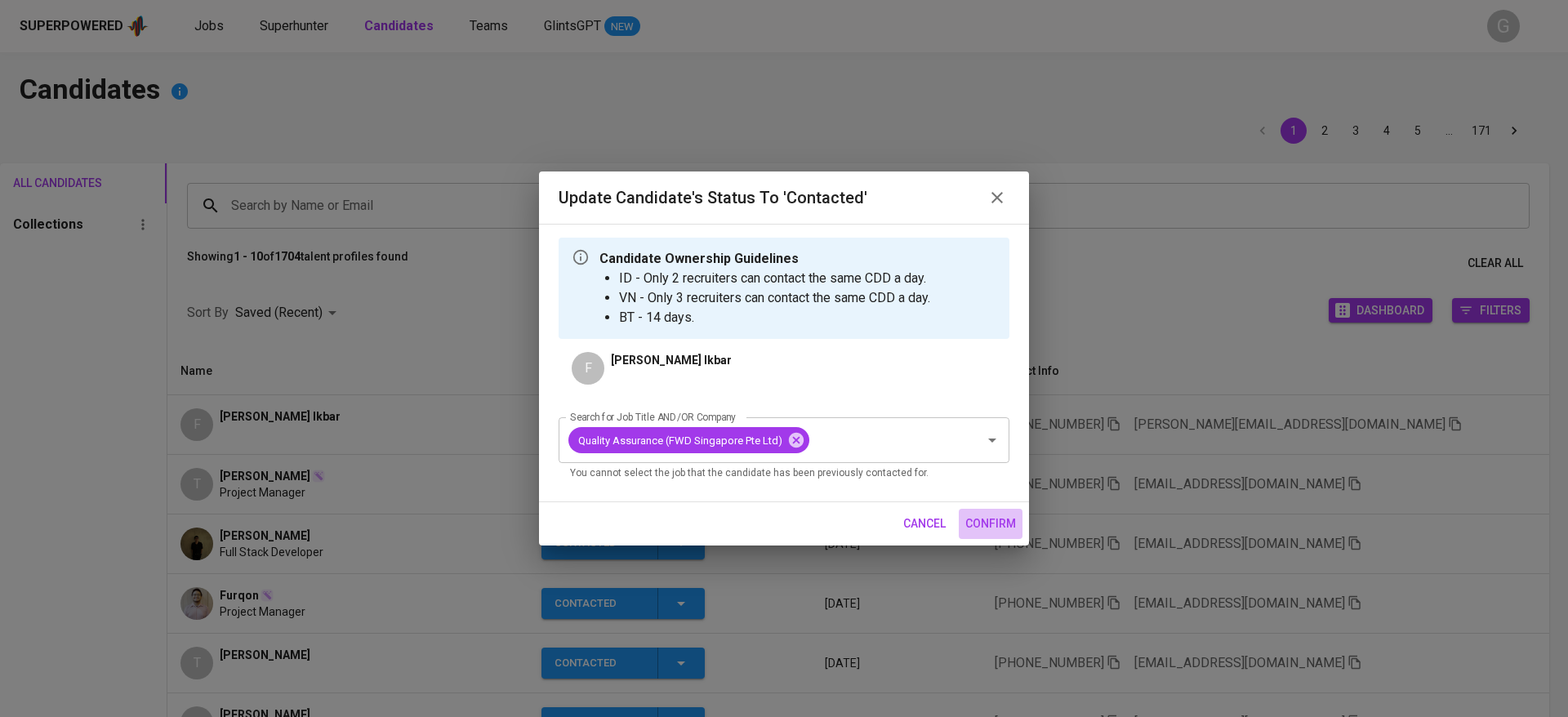
click at [988, 517] on span "confirm" at bounding box center [991, 524] width 51 height 20
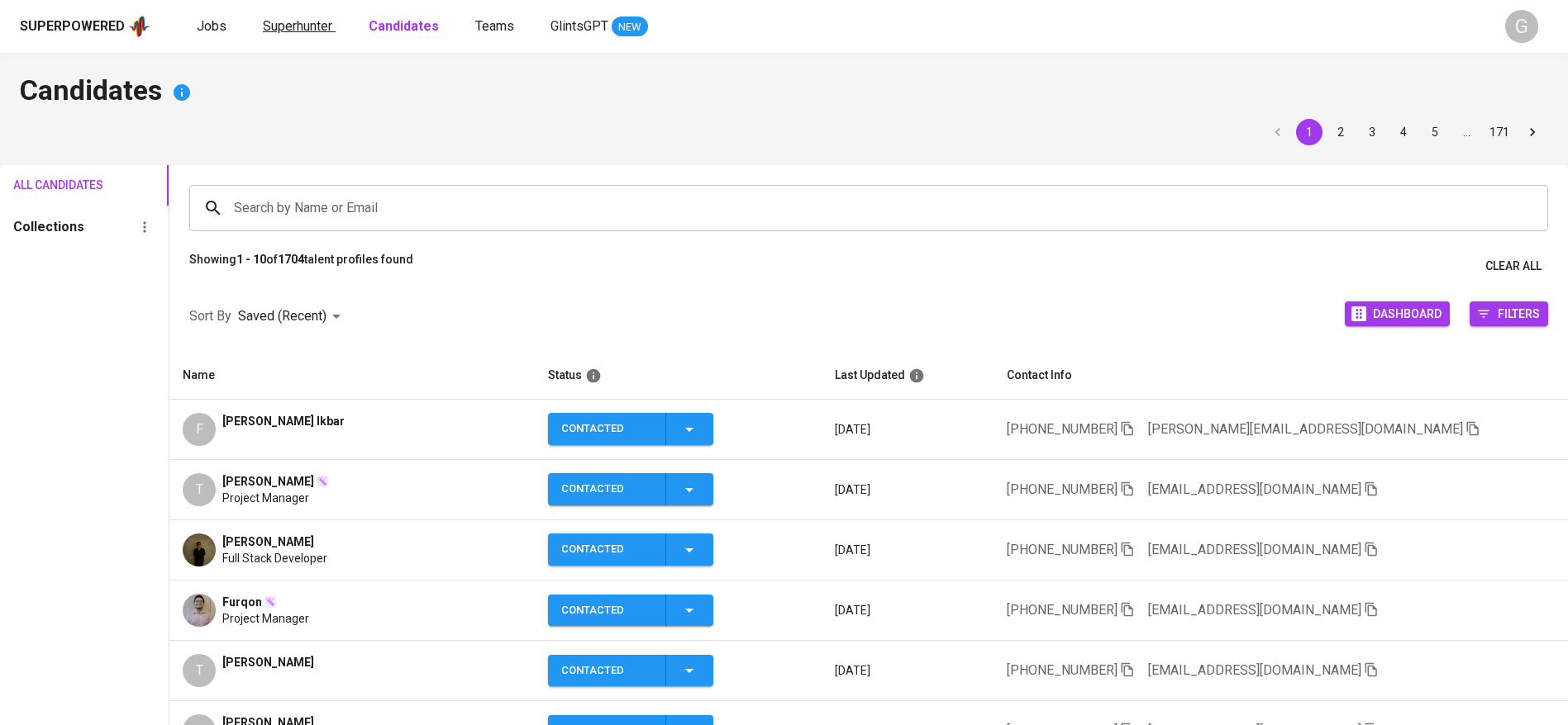
click at [331, 21] on link "Superhunter" at bounding box center [299, 26] width 72 height 20
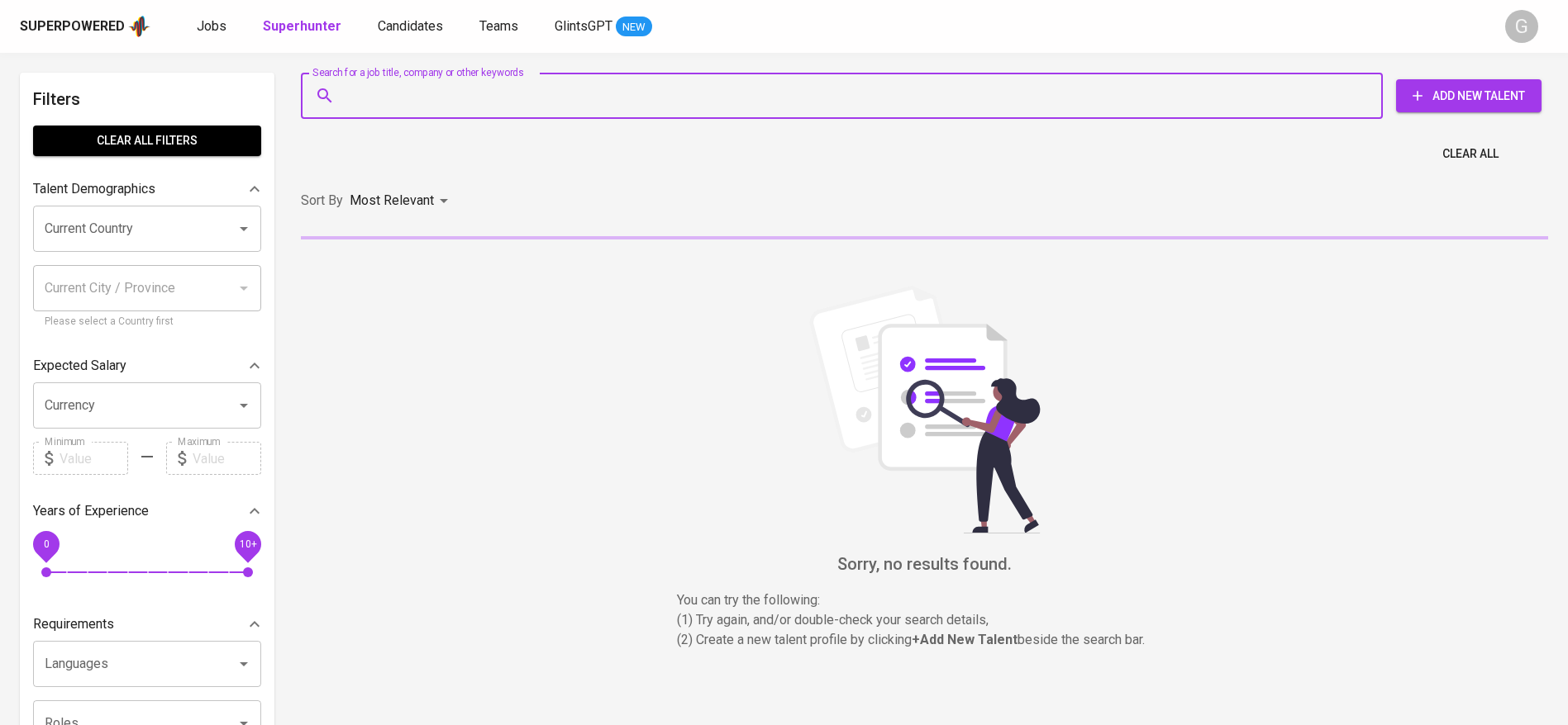
click at [403, 85] on input "Search for a job title, company or other keywords" at bounding box center [845, 96] width 1009 height 32
paste input "iqbalaprs8@gmail.com"
type input "iqbalaprs8@gmail.com"
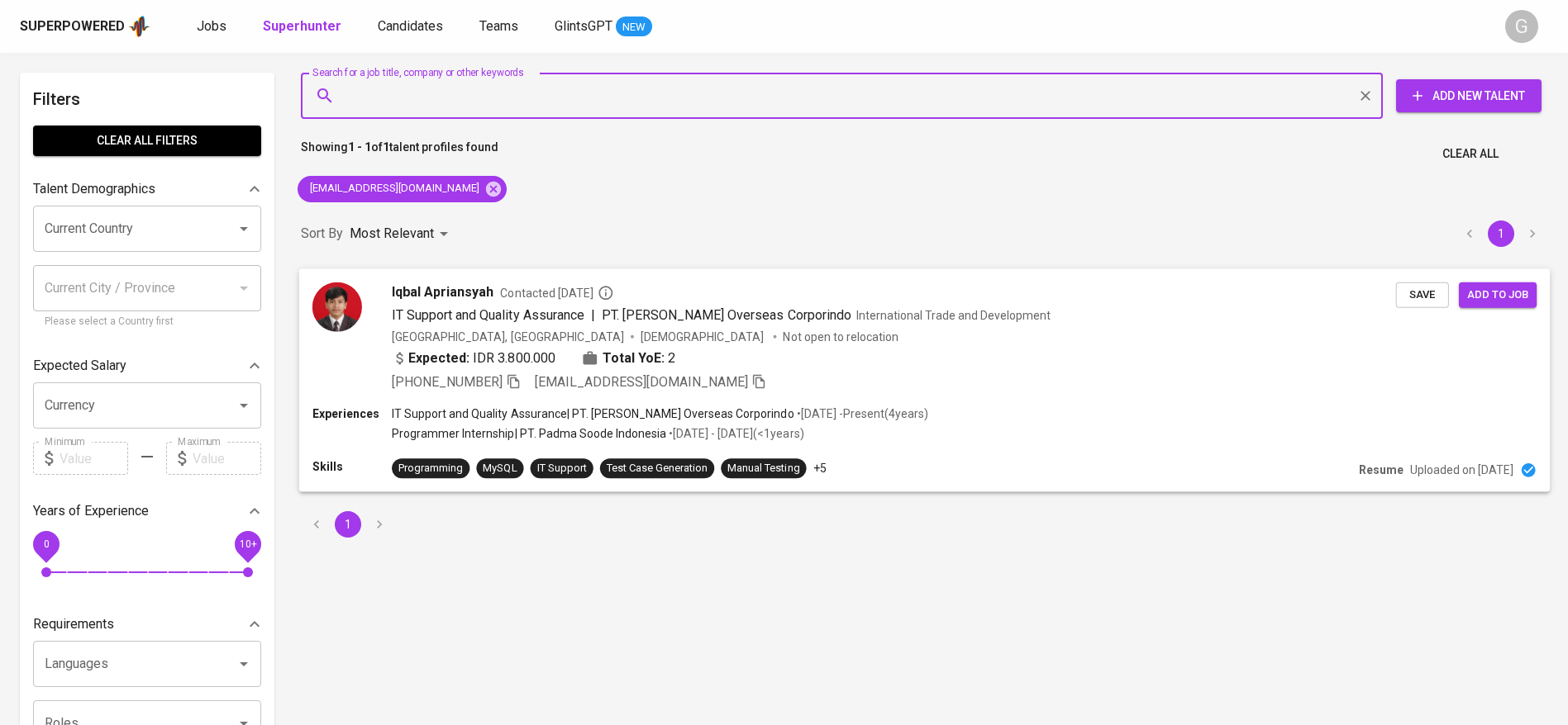
click at [1410, 285] on span "Save" at bounding box center [1422, 295] width 36 height 19
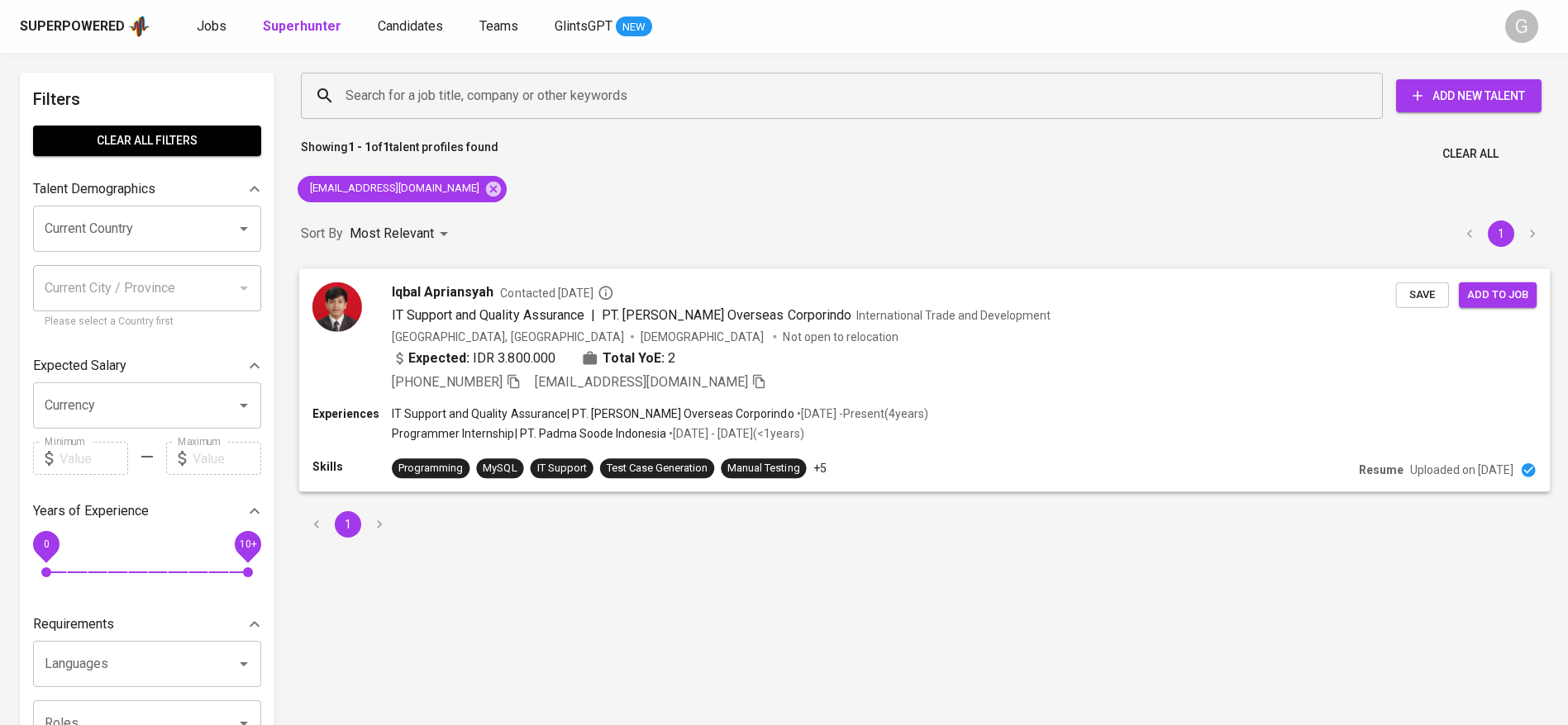
click at [1410, 285] on span "Save" at bounding box center [1422, 295] width 36 height 19
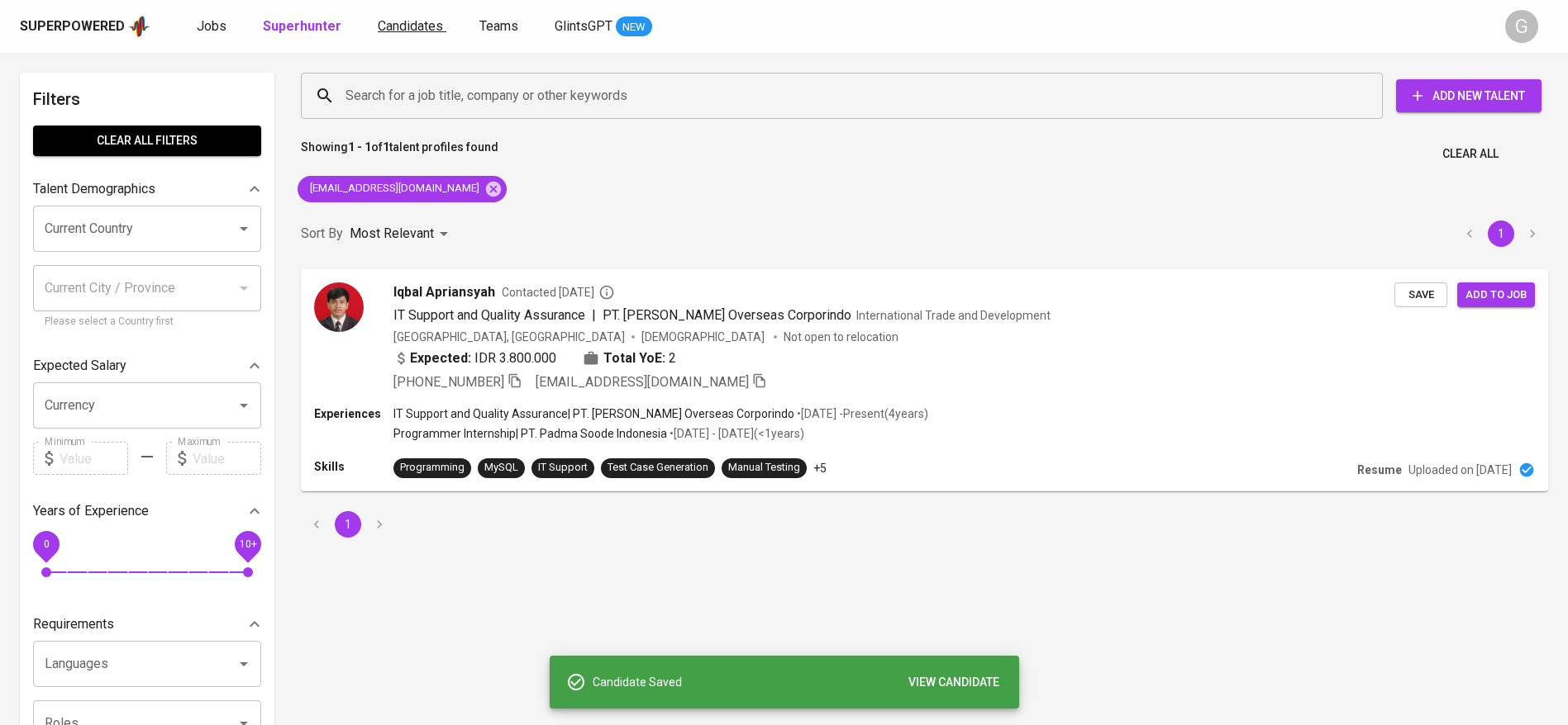
click at [380, 29] on span "Candidates" at bounding box center [411, 26] width 65 height 16
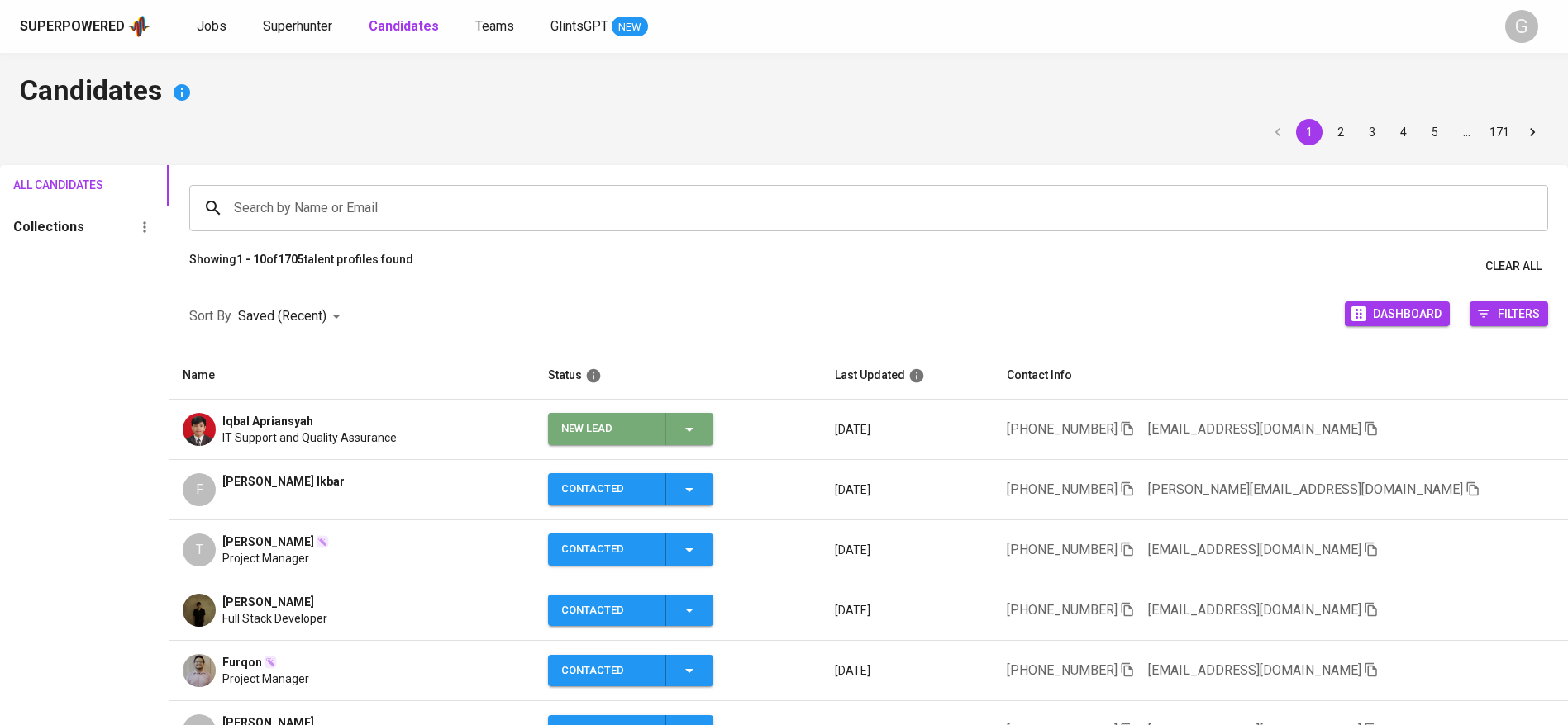
click at [681, 430] on icon "button" at bounding box center [689, 429] width 19 height 19
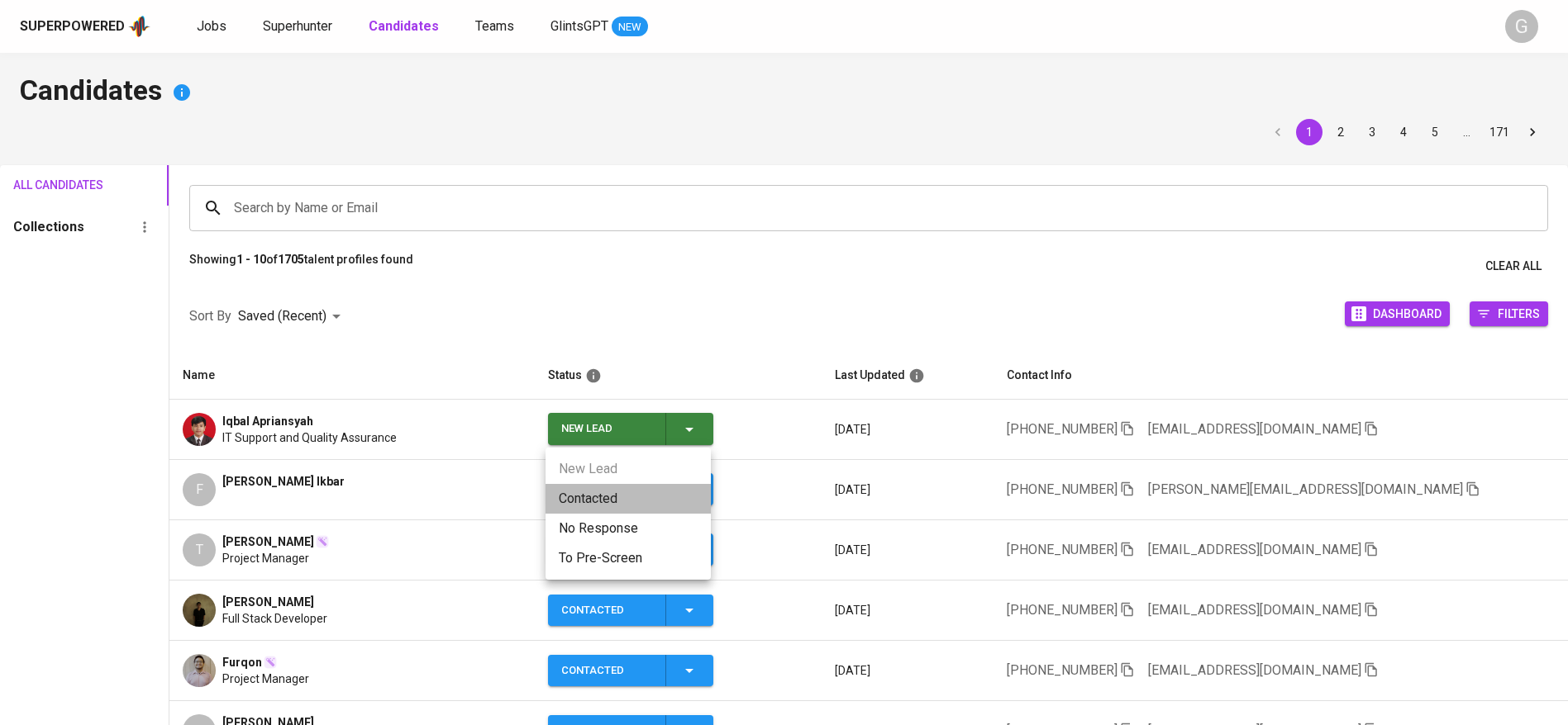
click at [686, 495] on li "Contacted" at bounding box center [628, 499] width 165 height 30
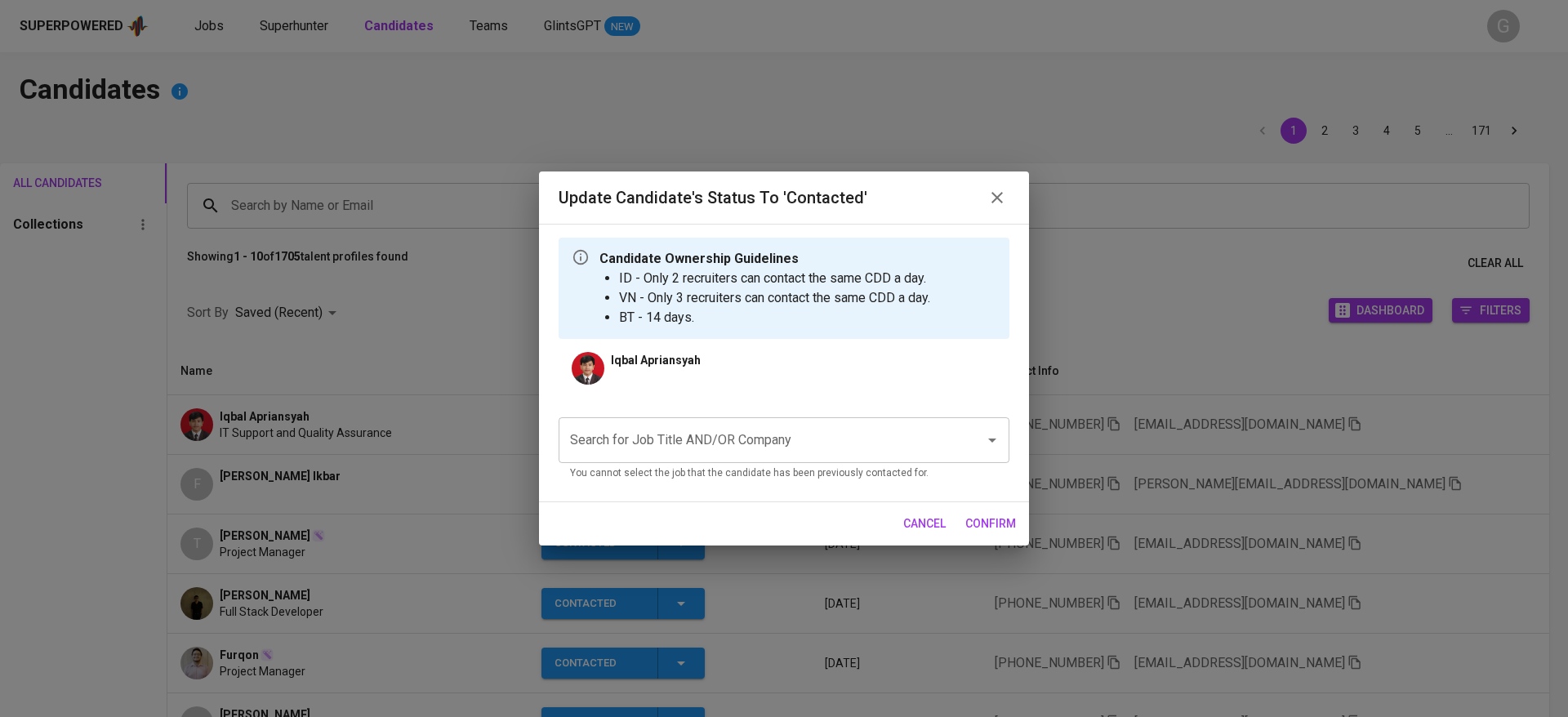
click at [830, 447] on input "Search for Job Title AND/OR Company" at bounding box center [760, 441] width 390 height 31
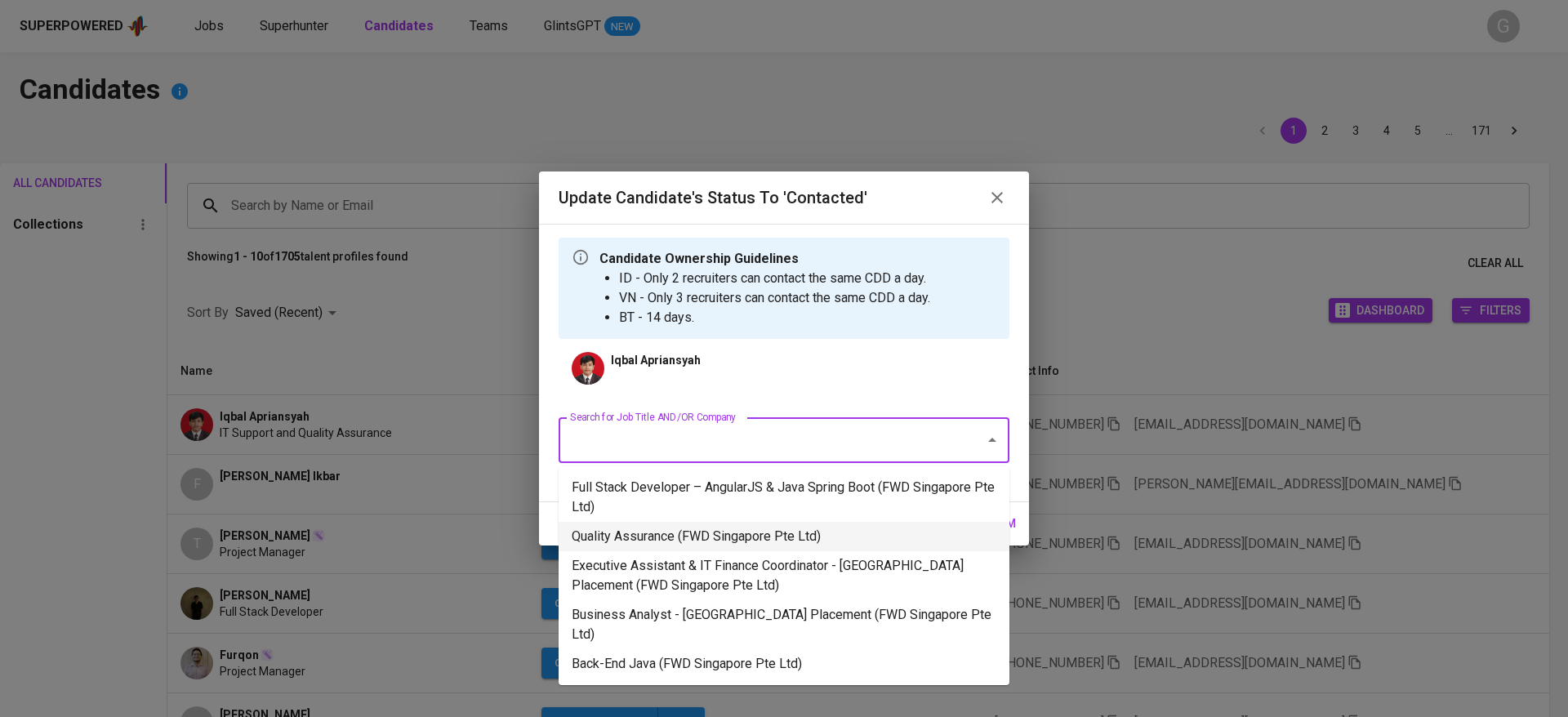
click at [809, 529] on li "Quality Assurance (FWD Singapore Pte Ltd)" at bounding box center [784, 537] width 450 height 30
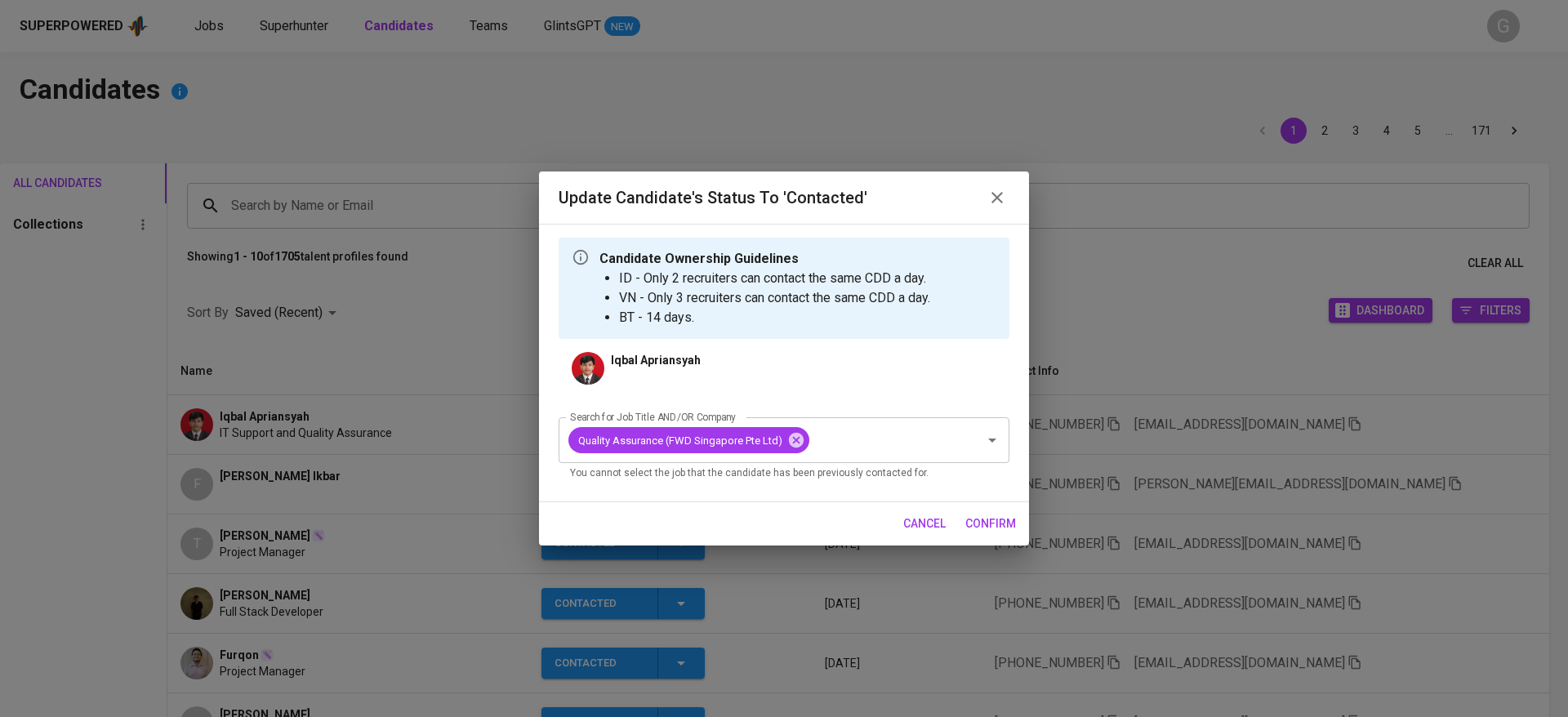
click at [983, 534] on button "confirm" at bounding box center [990, 524] width 64 height 31
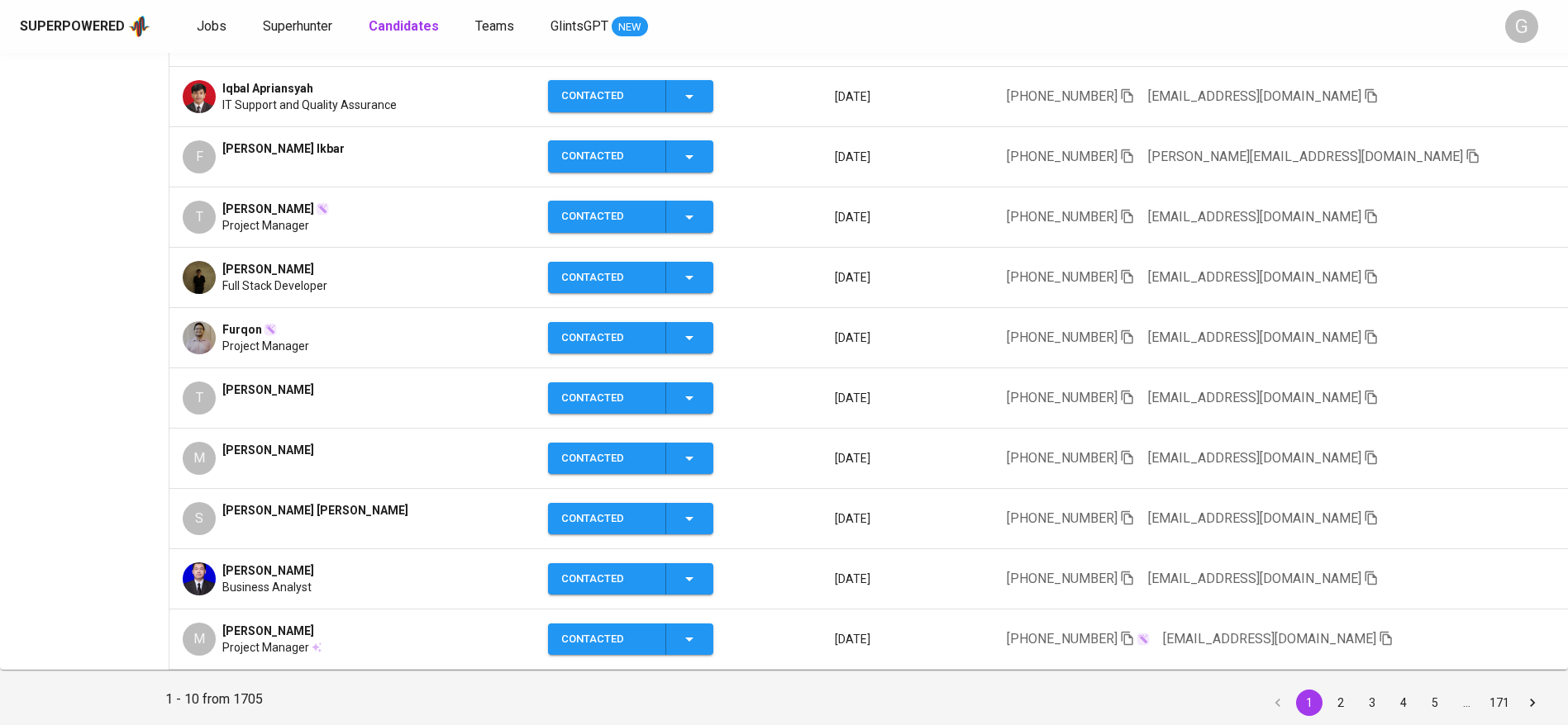
scroll to position [372, 0]
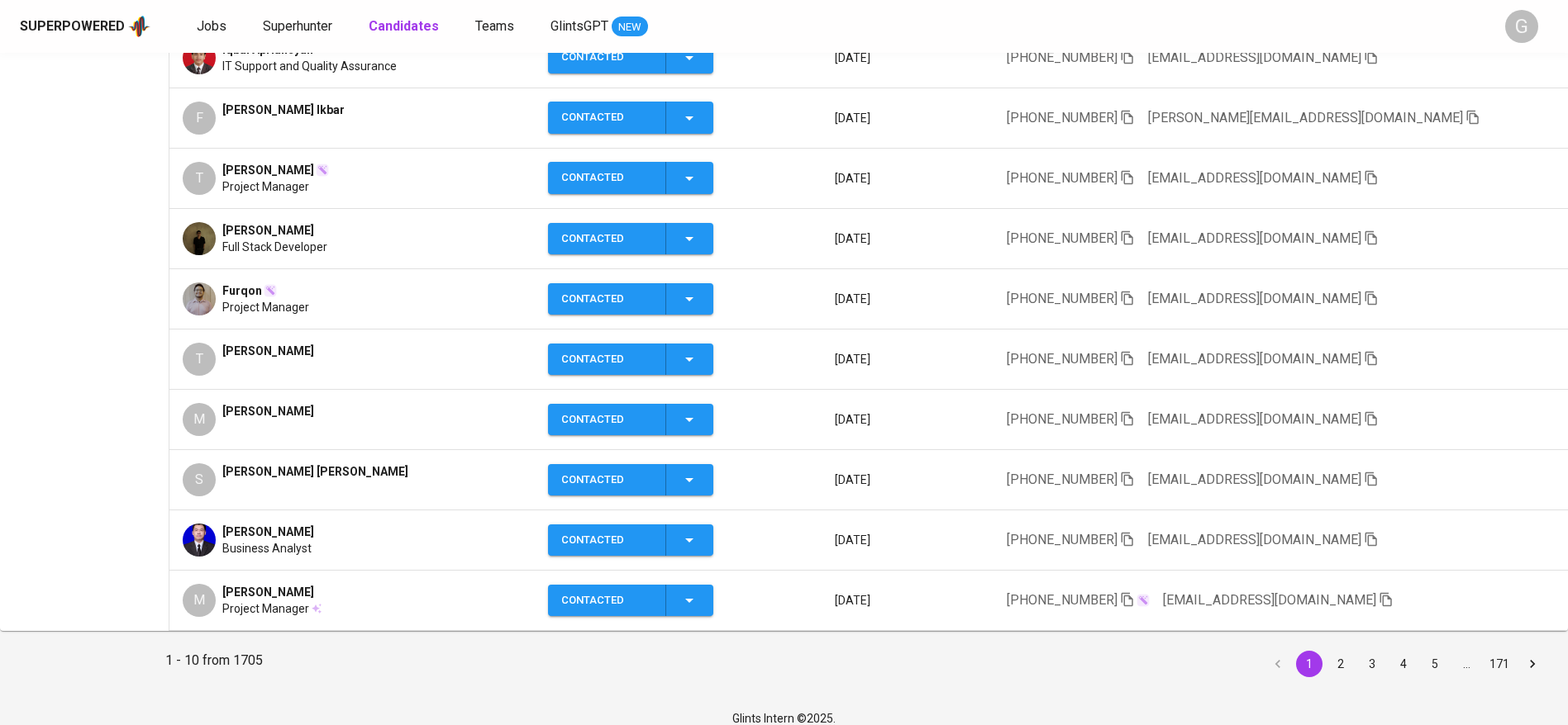
drag, startPoint x: 1353, startPoint y: 537, endPoint x: 1353, endPoint y: 511, distance: 26.0
click at [1366, 537] on icon "button" at bounding box center [1371, 540] width 11 height 14
